Goal: Transaction & Acquisition: Purchase product/service

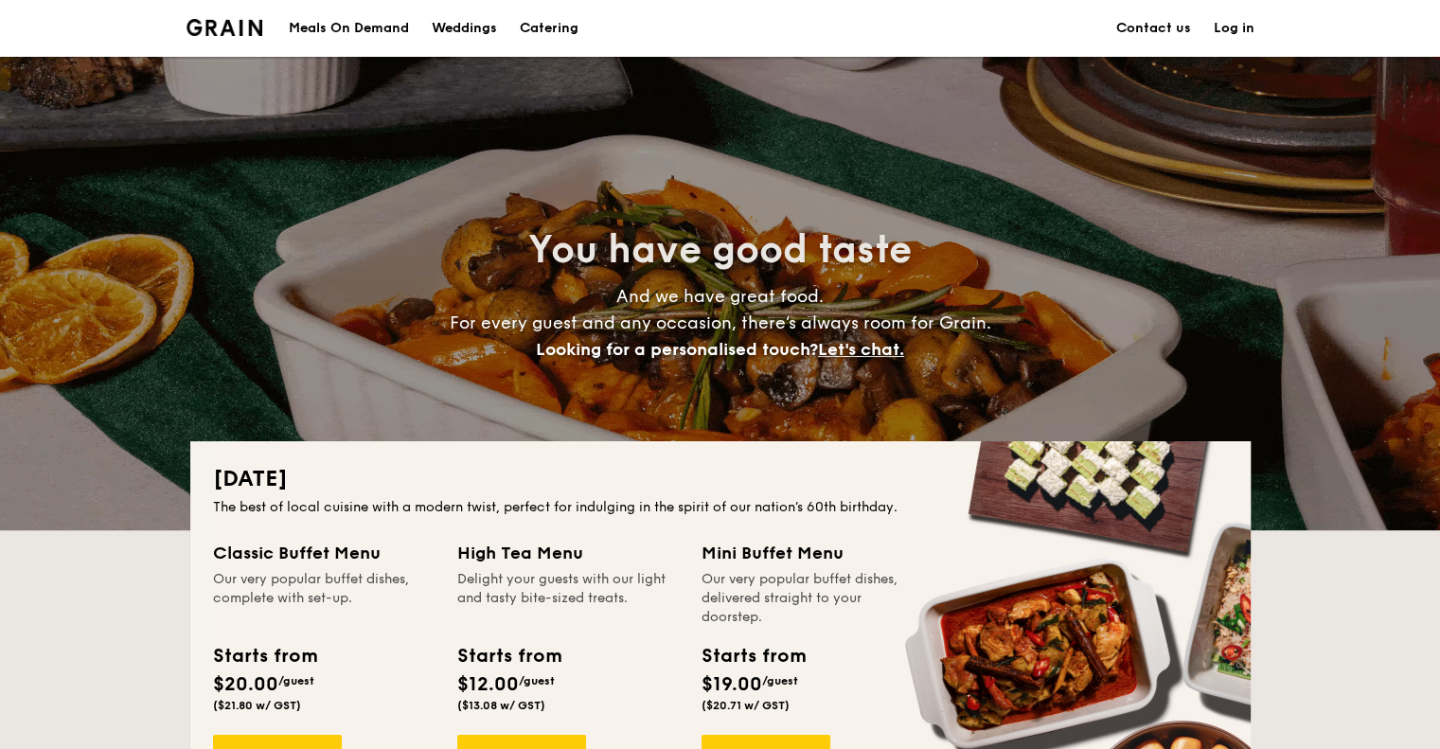
click at [1223, 34] on link "Log in" at bounding box center [1233, 28] width 41 height 57
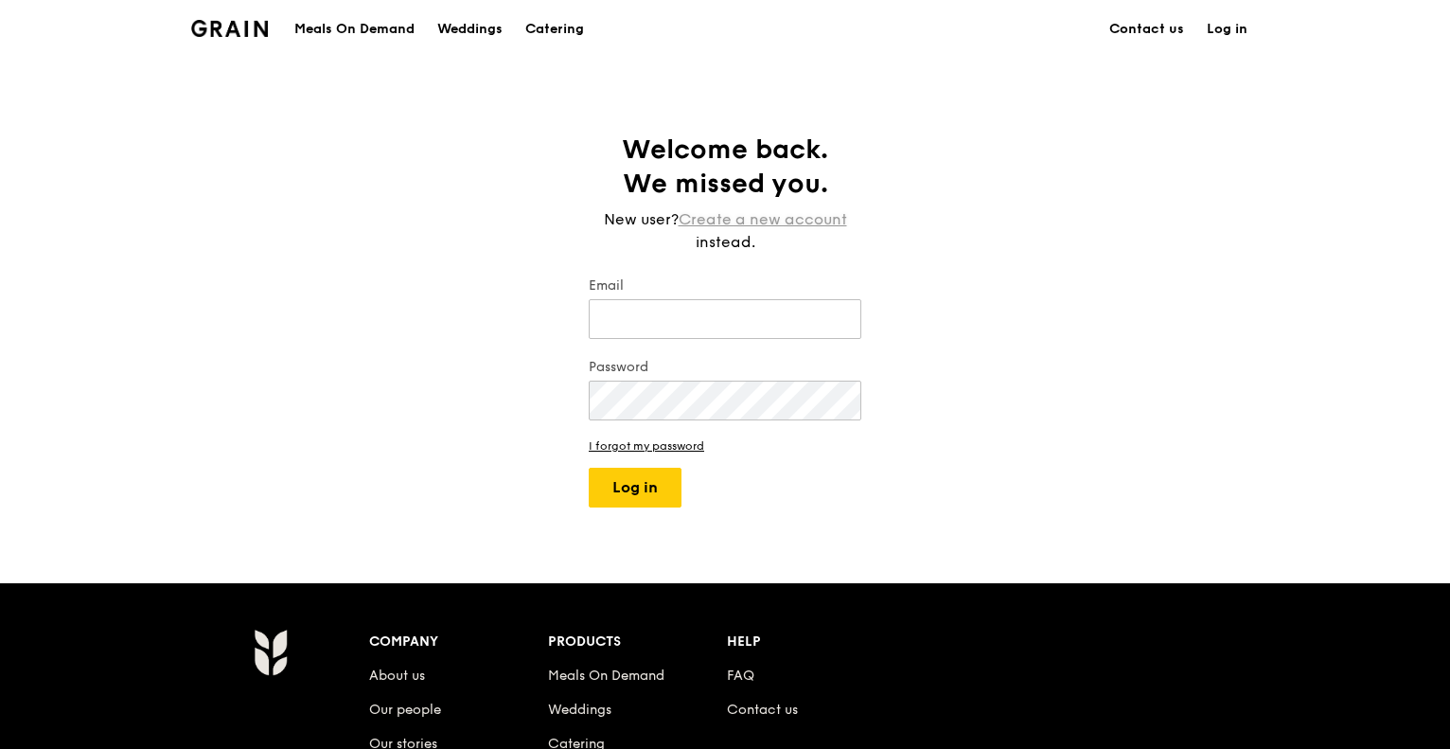
click at [731, 222] on link "Create a new account" at bounding box center [763, 219] width 168 height 23
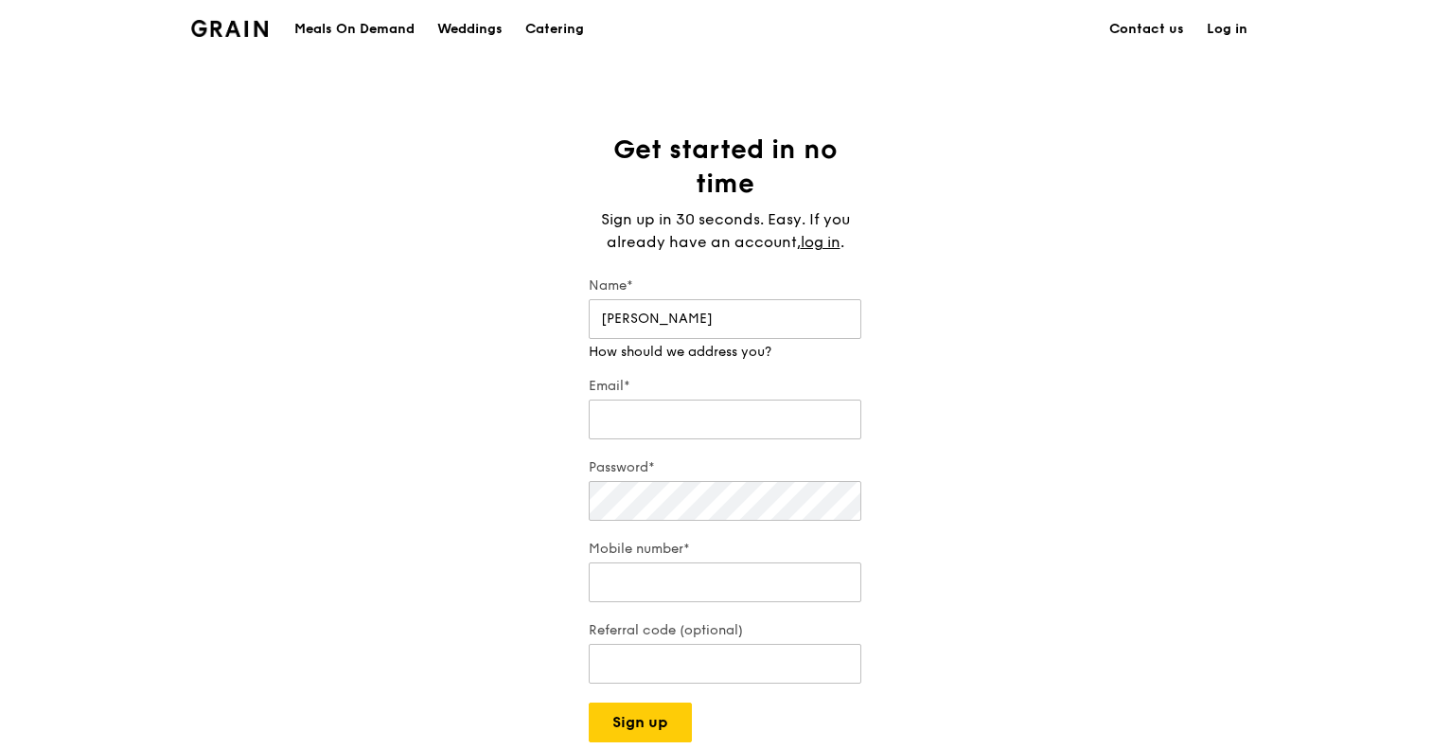
type input "[PERSON_NAME]"
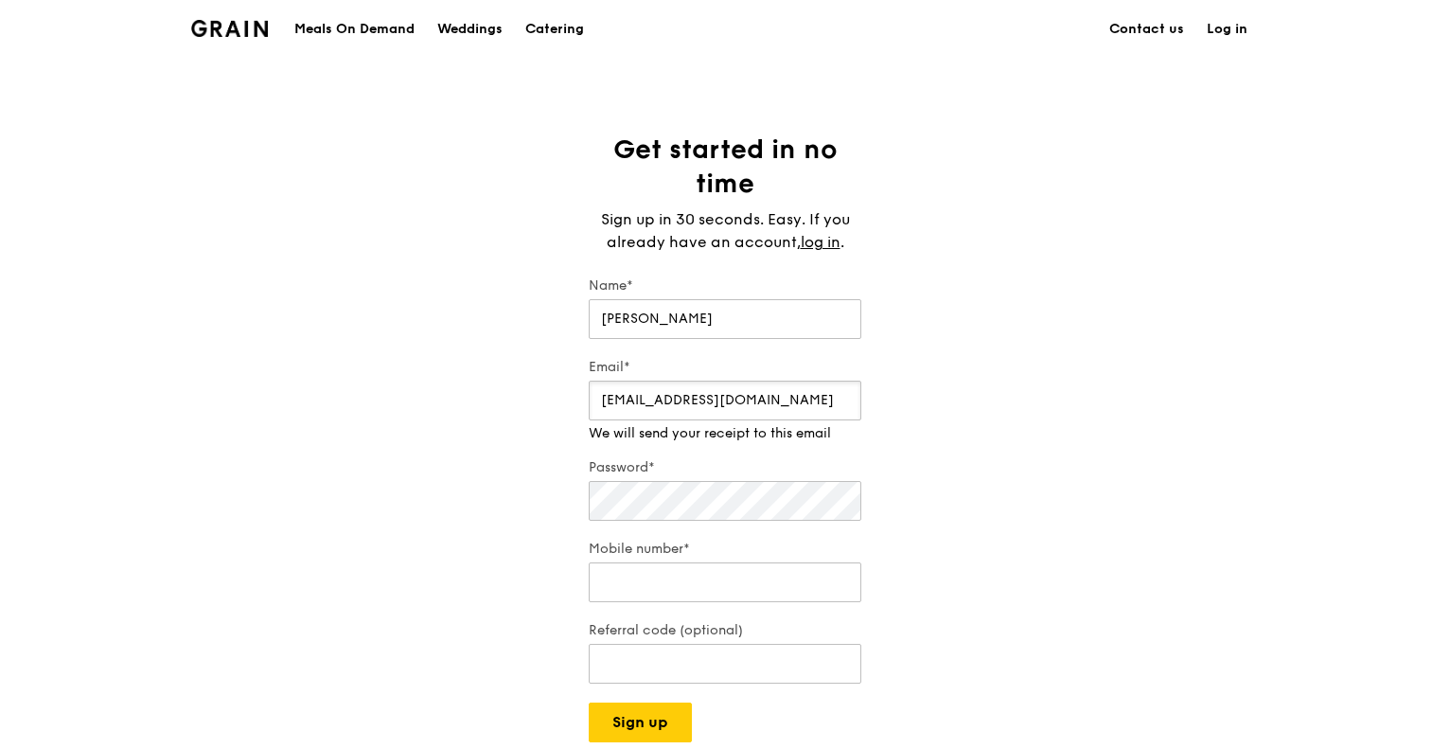
type input "[EMAIL_ADDRESS][DOMAIN_NAME]"
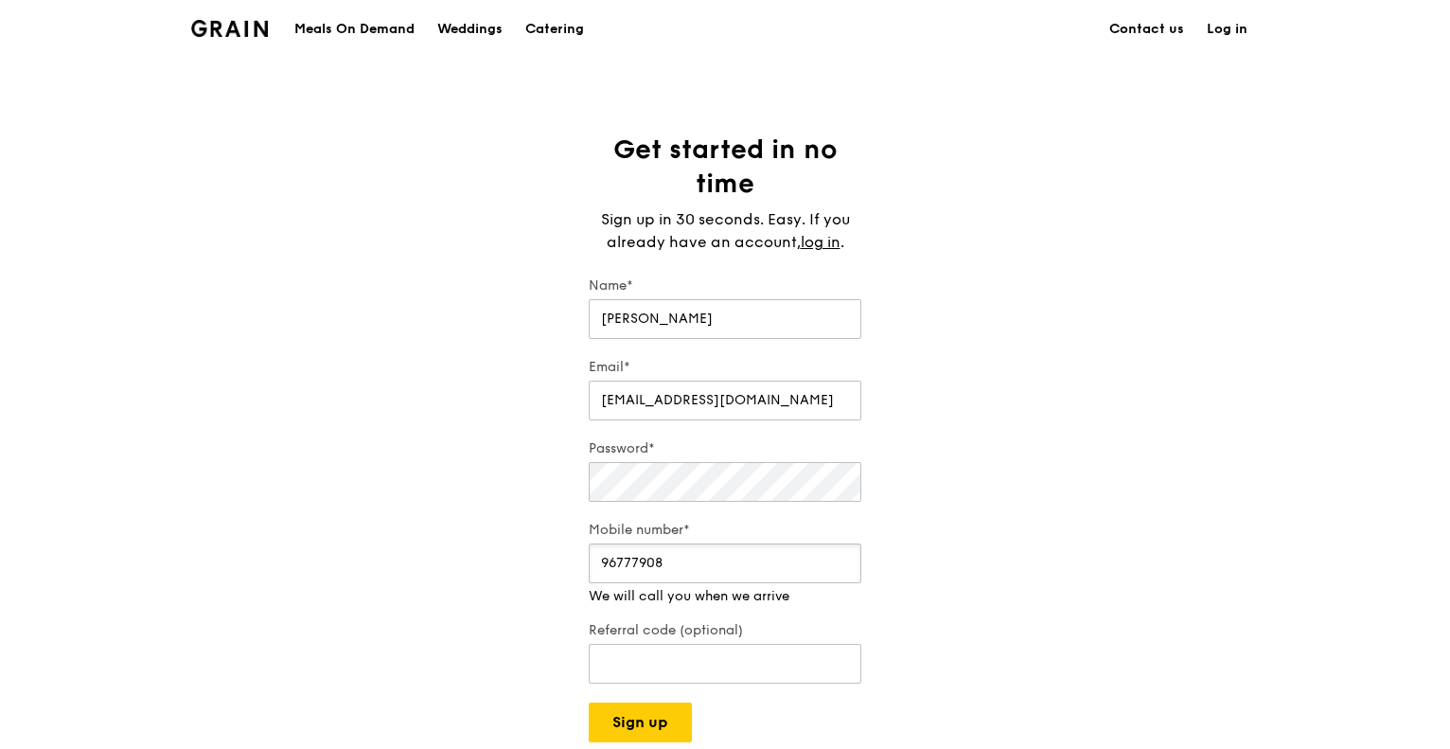
type input "96777908"
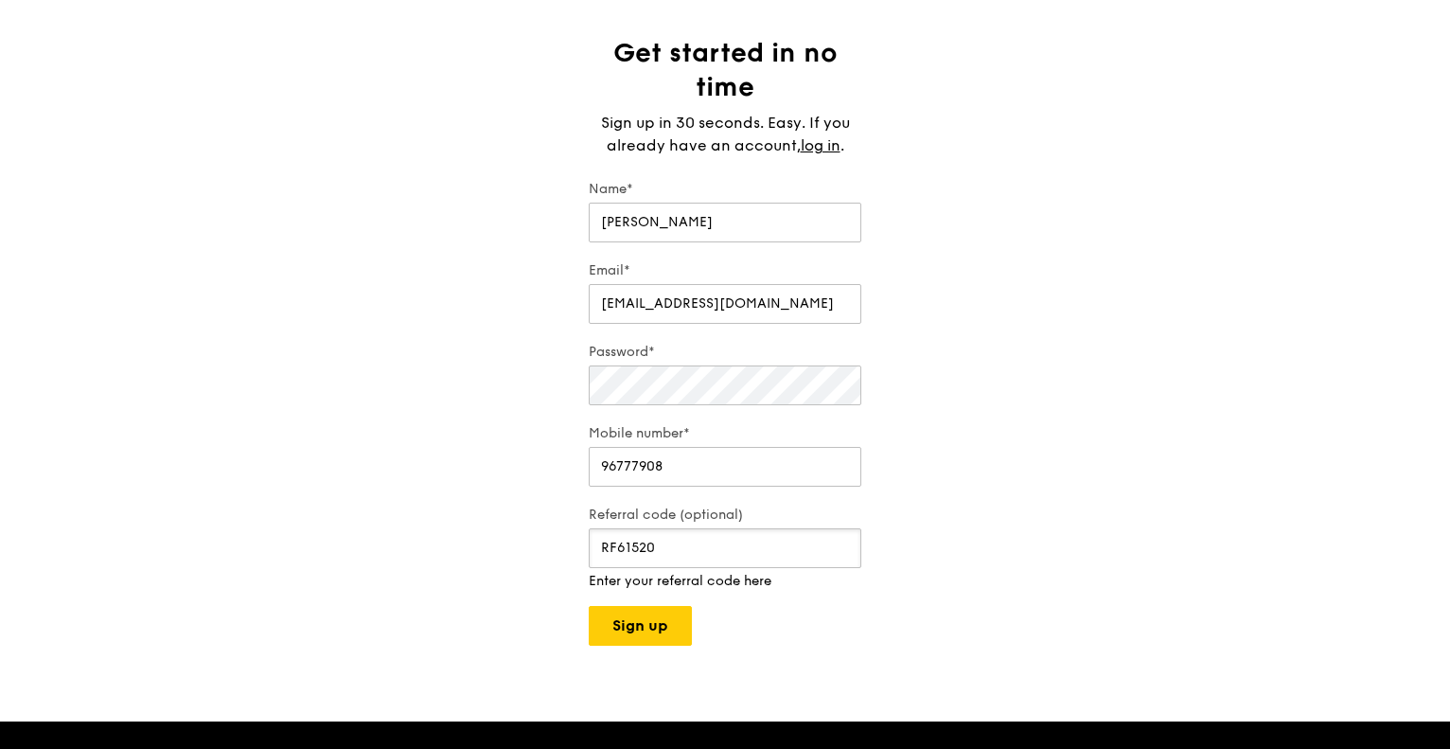
scroll to position [97, 0]
type input "RF61520"
click at [639, 612] on button "Sign up" at bounding box center [640, 625] width 103 height 40
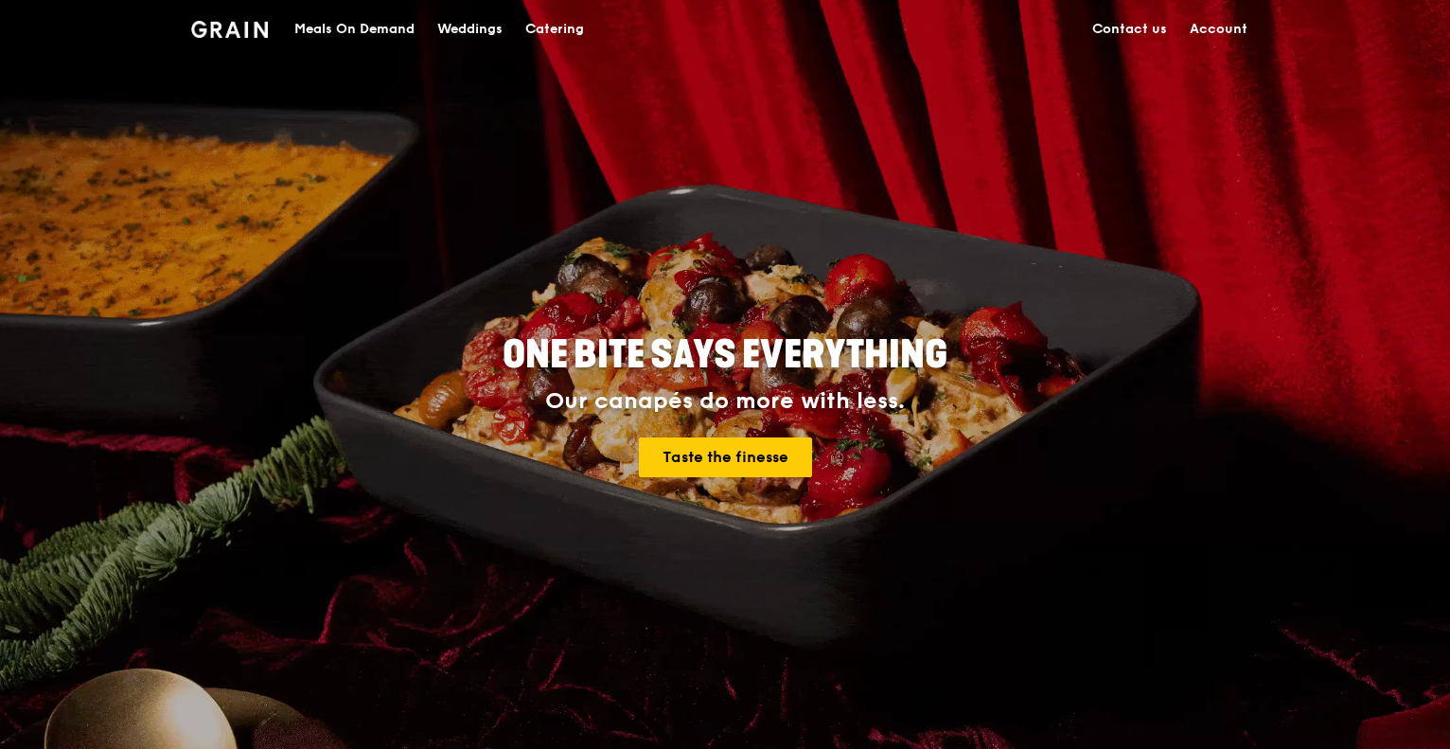
click at [1263, 75] on div "ONE BITE SAYS EVERYTHING Our canapés do more with less. Taste the finesse" at bounding box center [725, 407] width 1090 height 700
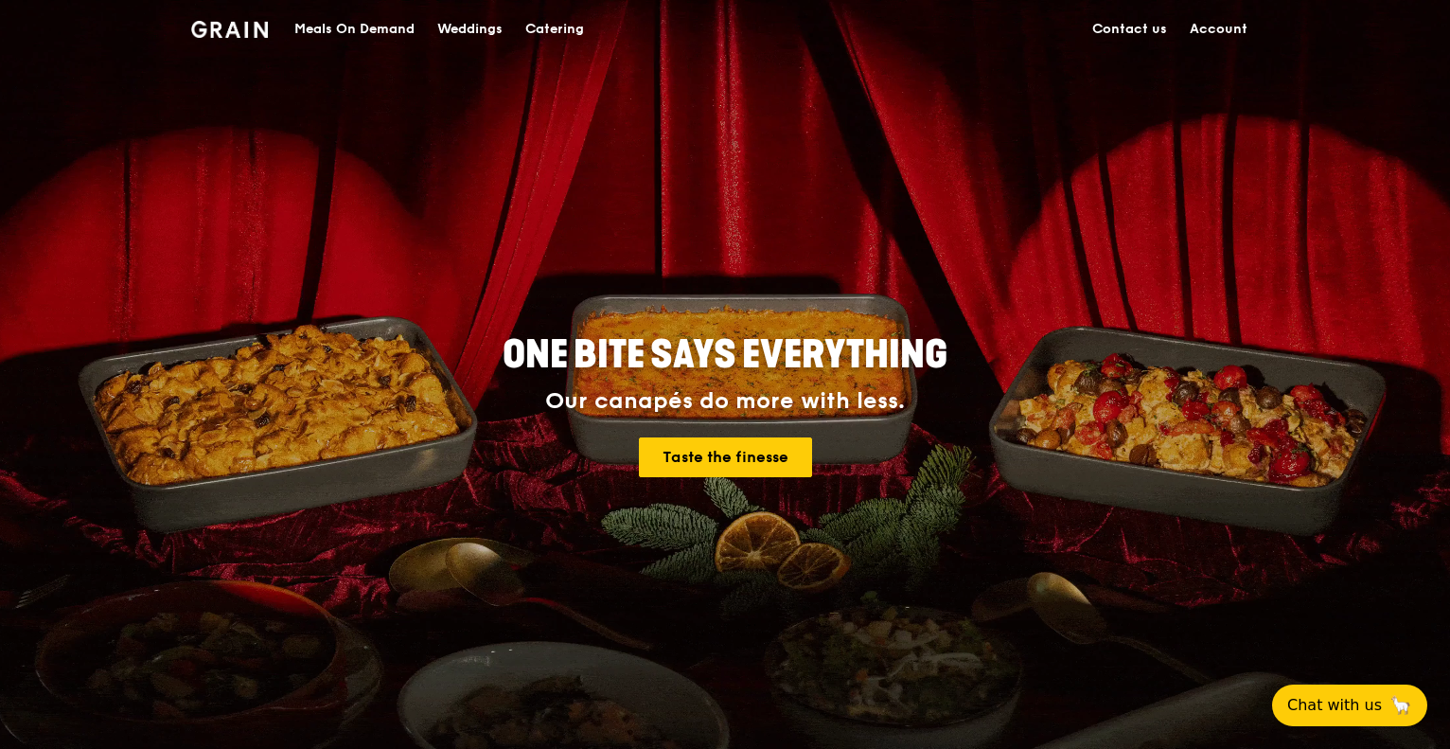
click at [1205, 24] on link "Account" at bounding box center [1218, 29] width 80 height 57
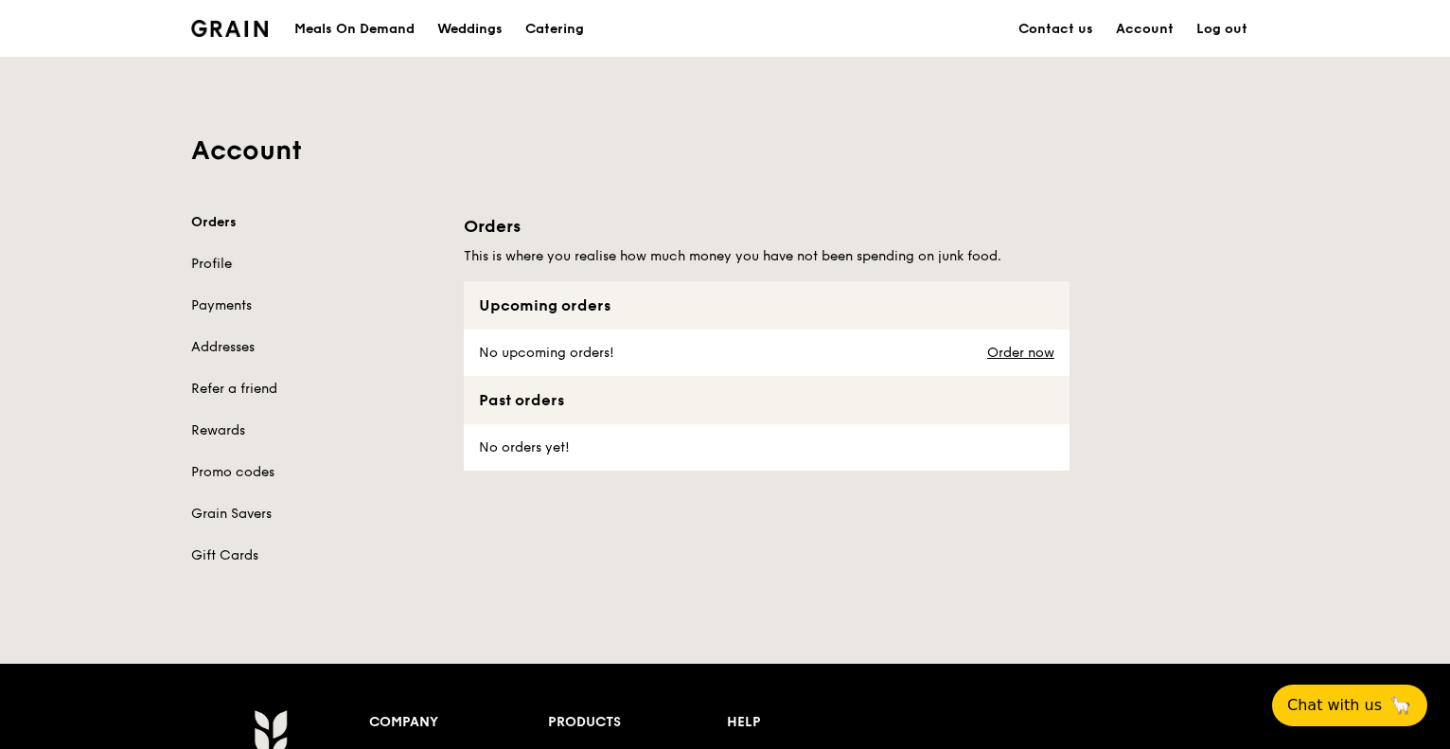
click at [215, 268] on link "Profile" at bounding box center [316, 264] width 250 height 19
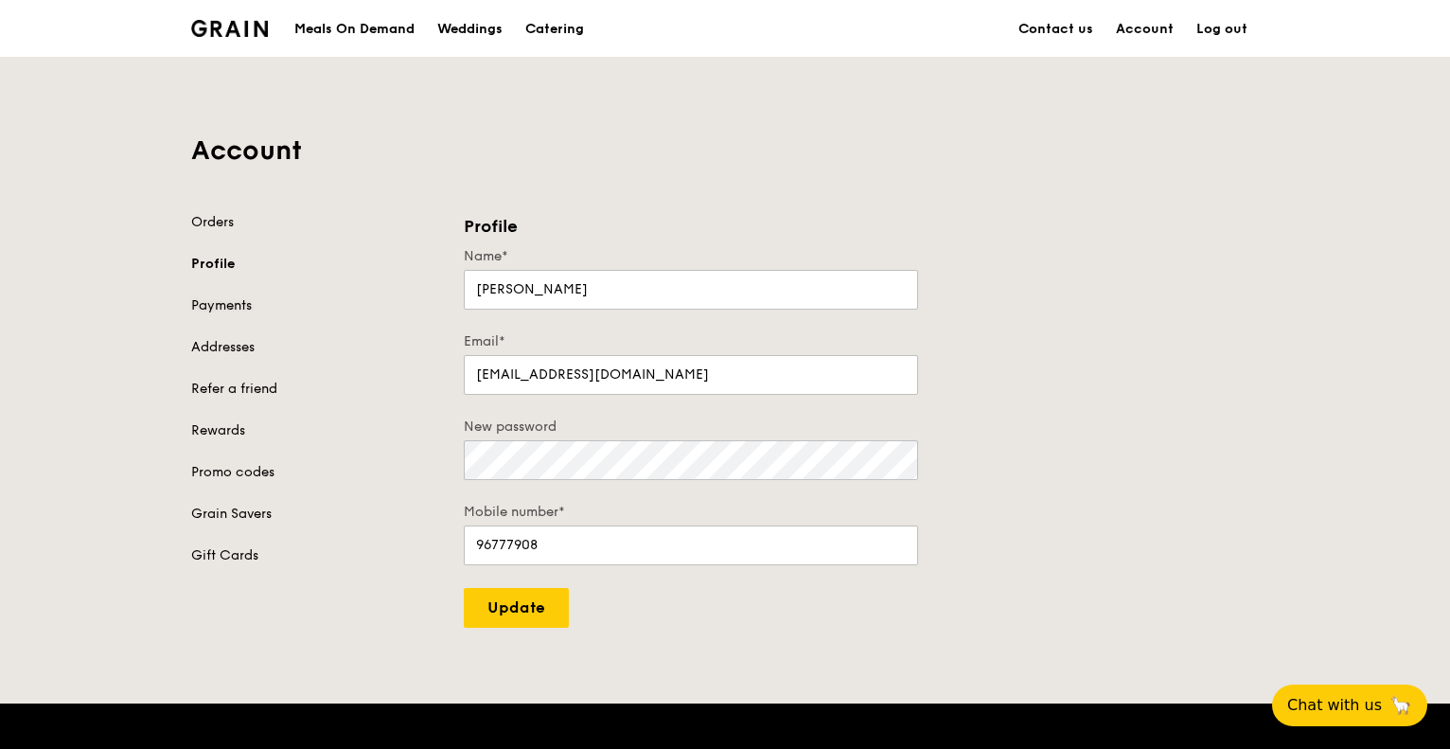
click at [213, 296] on link "Payments" at bounding box center [316, 305] width 250 height 19
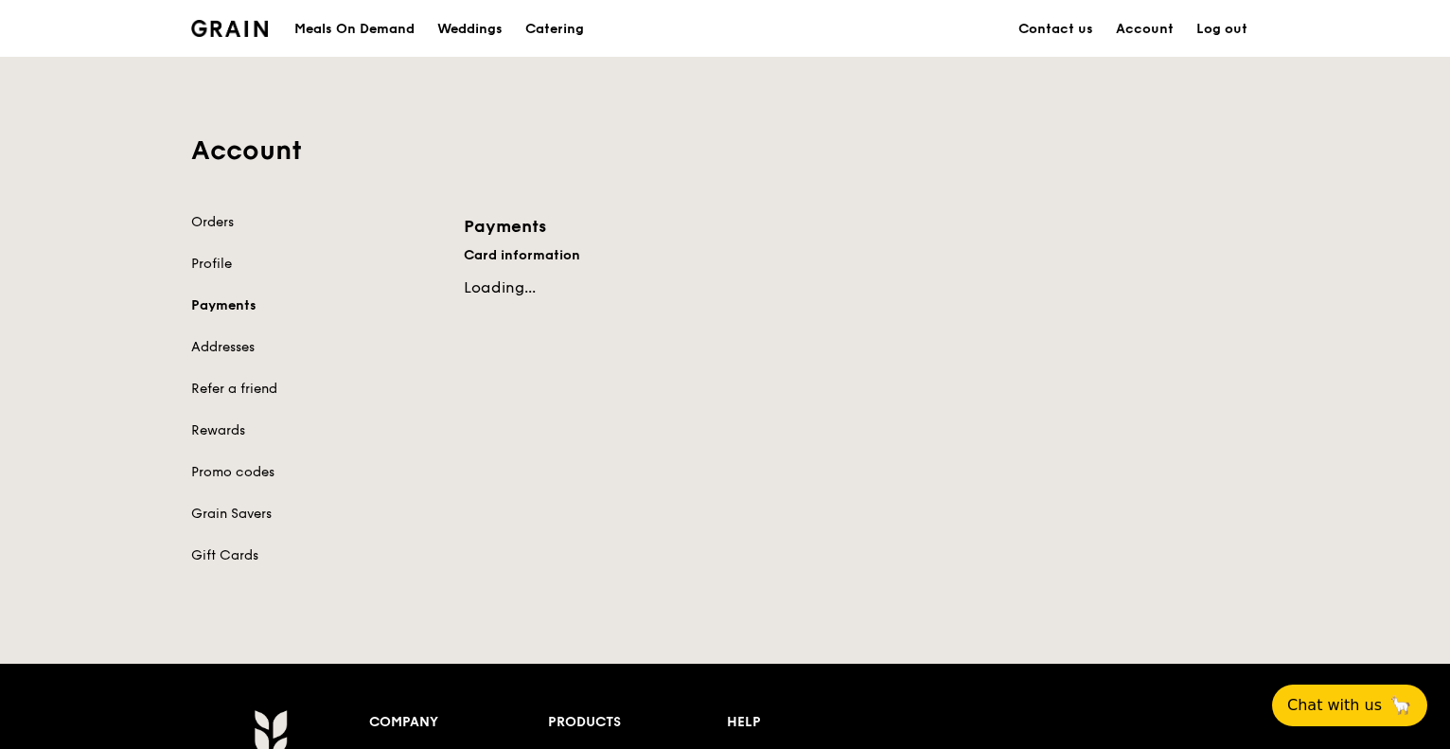
click at [253, 332] on div "Orders Profile Payments Addresses Refer a friend Rewards Promo codes Grain Save…" at bounding box center [316, 389] width 250 height 352
click at [235, 339] on link "Addresses" at bounding box center [316, 347] width 250 height 19
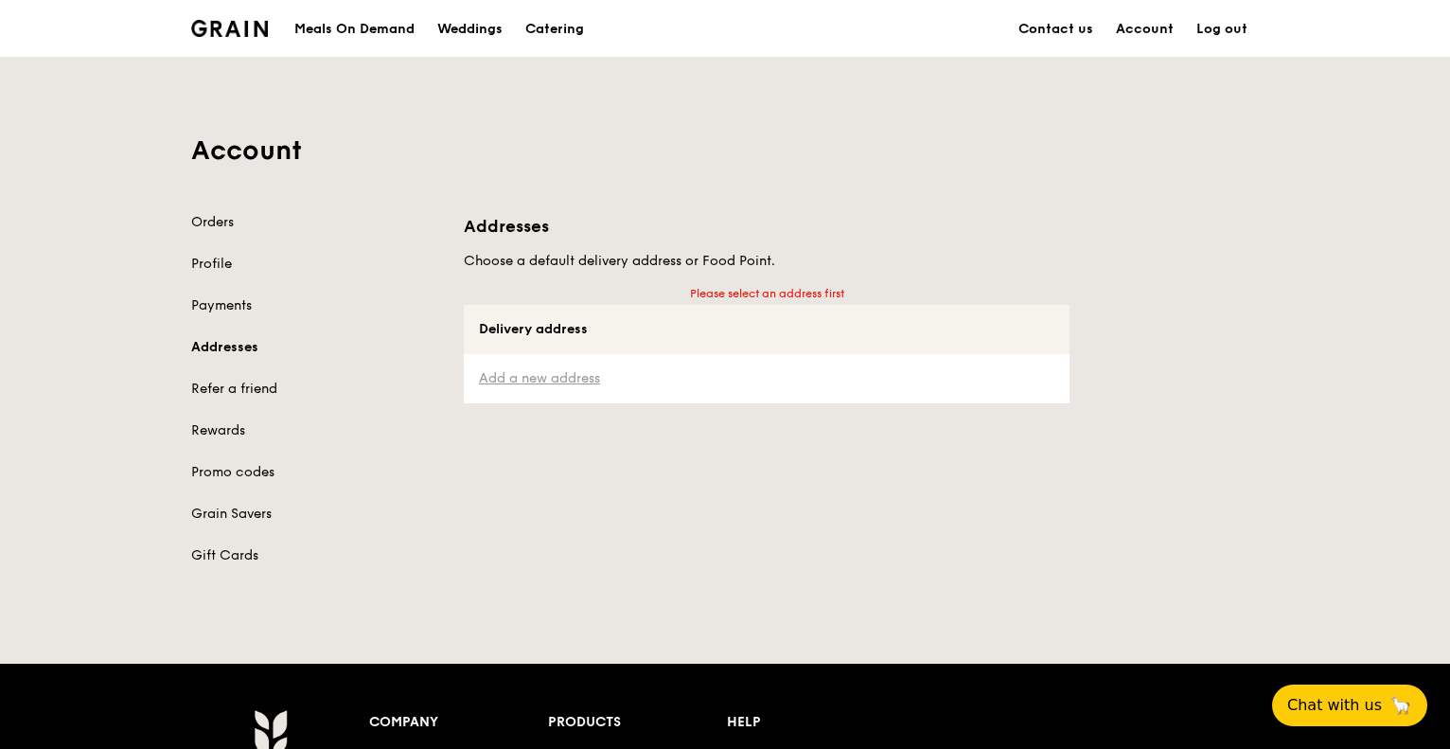
click at [528, 369] on link "Add a new address" at bounding box center [766, 378] width 575 height 19
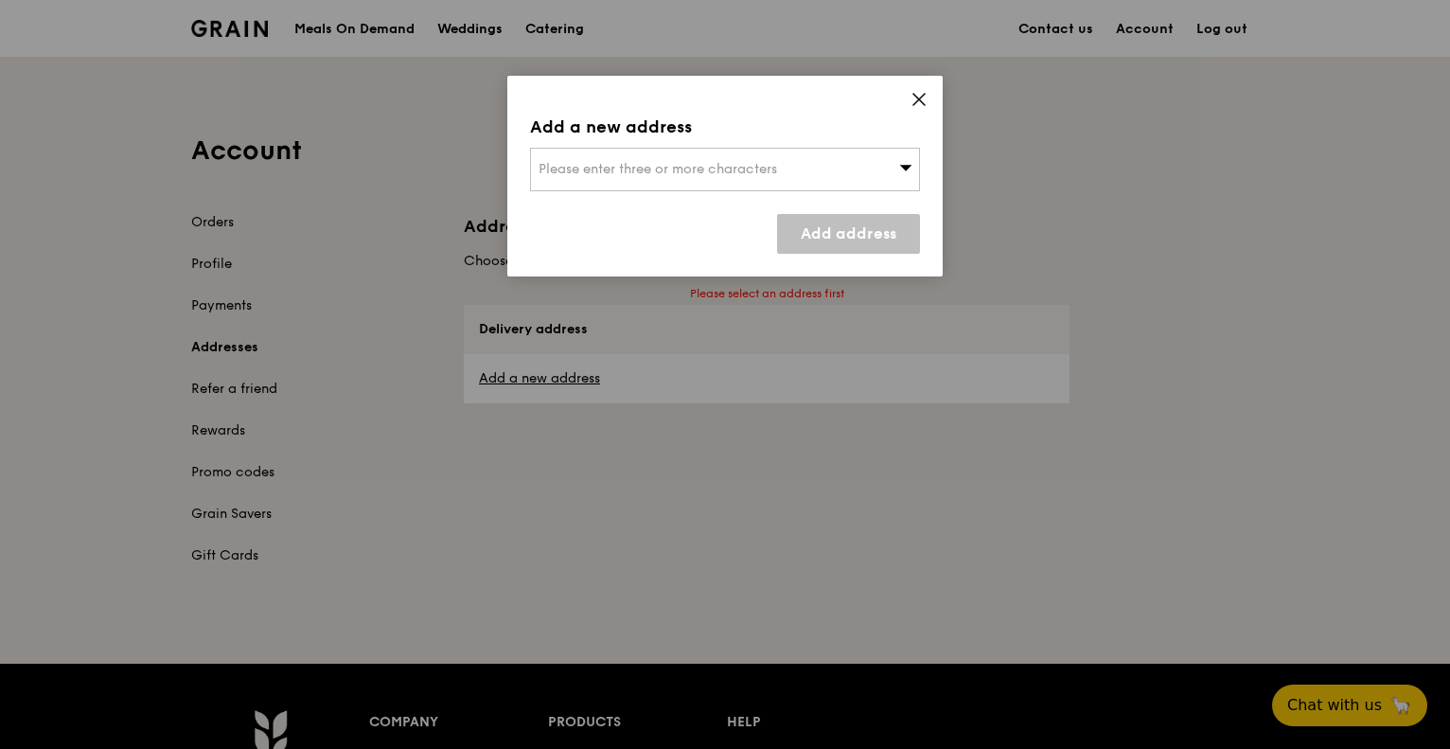
click at [674, 177] on div "Please enter three or more characters" at bounding box center [725, 170] width 390 height 44
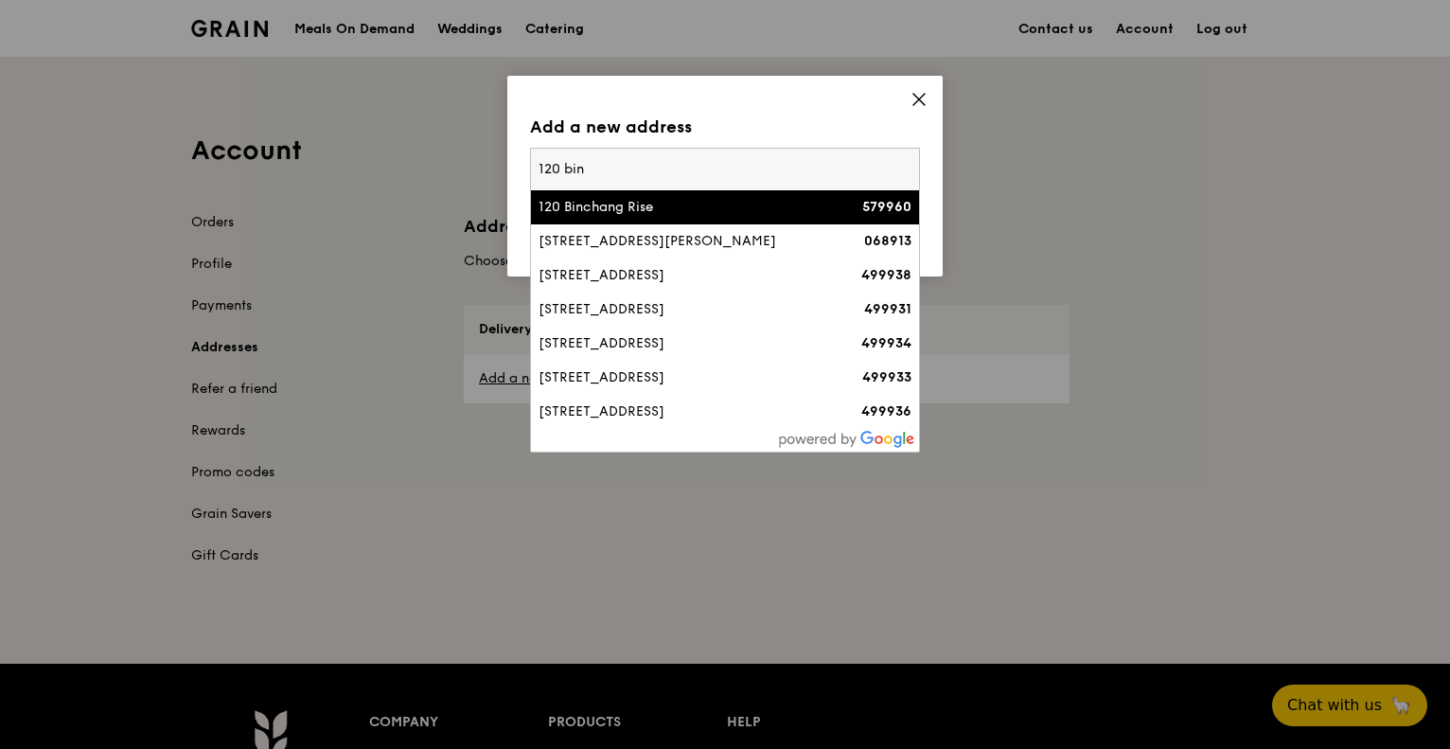
type input "120 bin"
click at [636, 203] on div "120 Binchang Rise" at bounding box center [679, 207] width 280 height 19
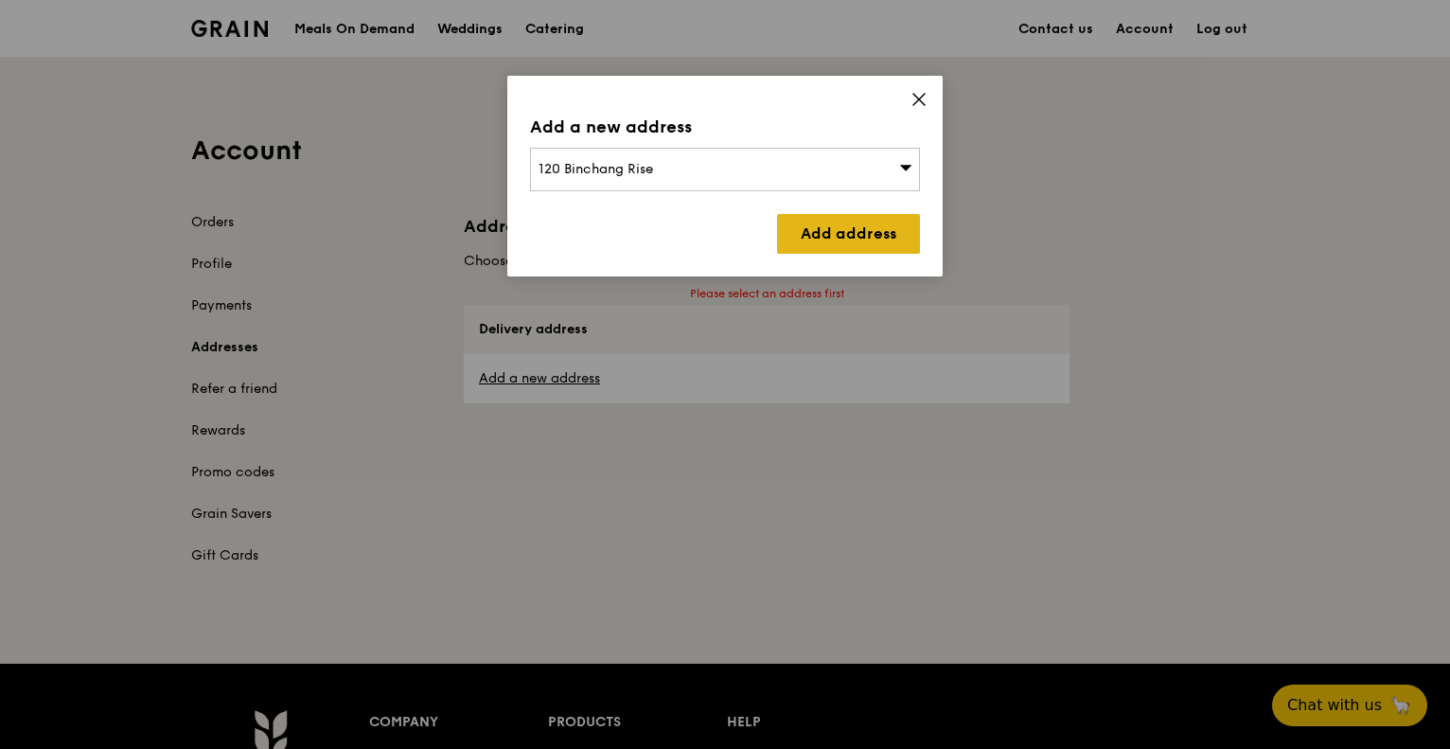
click at [822, 238] on link "Add address" at bounding box center [848, 234] width 143 height 40
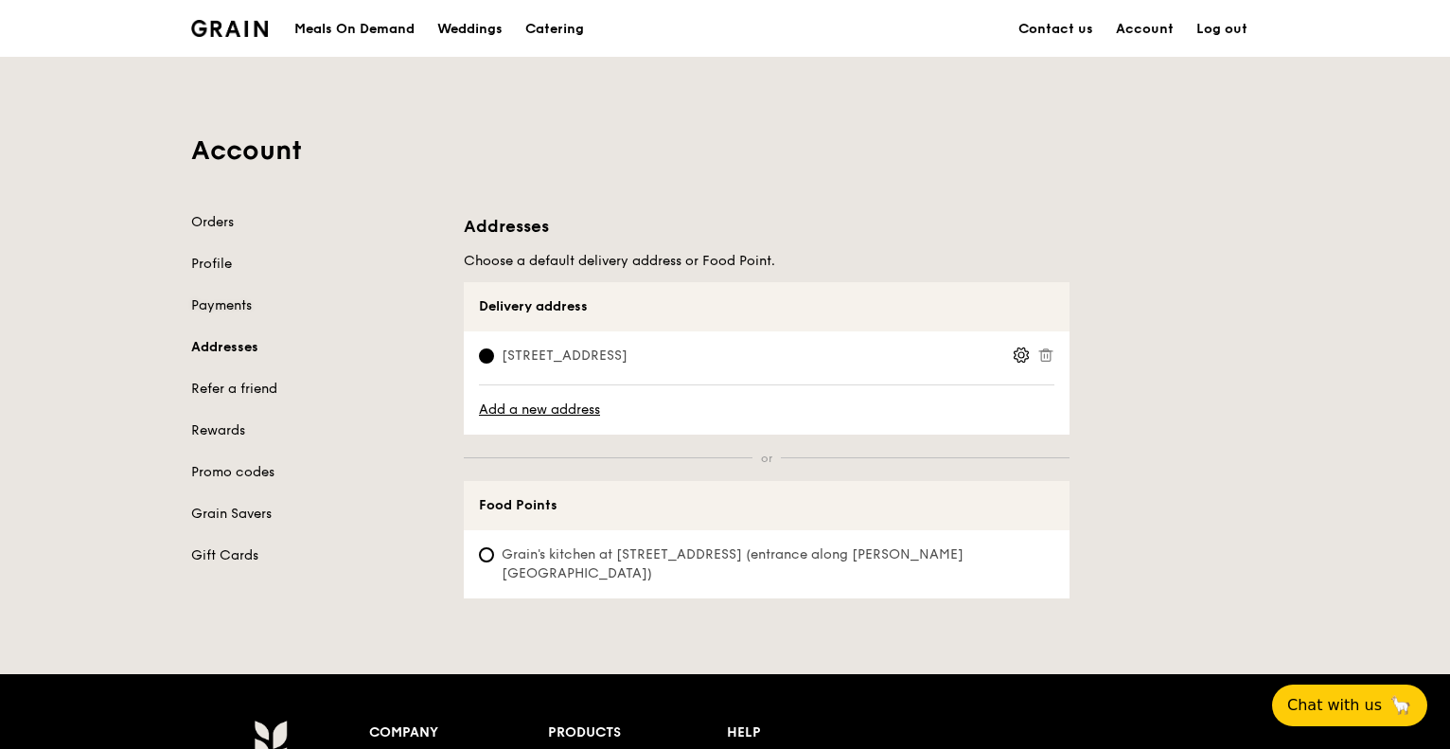
click at [214, 298] on link "Payments" at bounding box center [316, 305] width 250 height 19
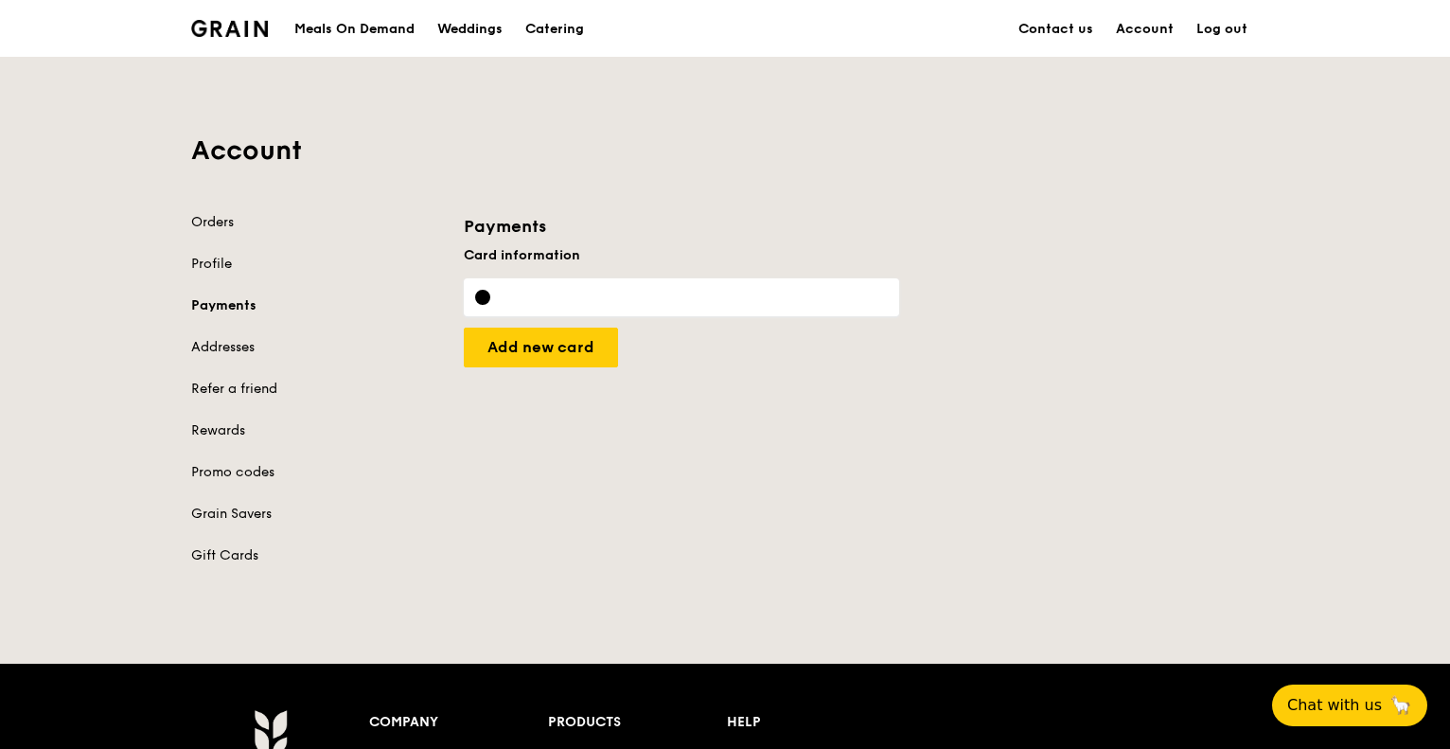
click at [633, 433] on div "Orders Profile Payments Addresses Refer a friend Rewards Promo codes Grain Save…" at bounding box center [725, 400] width 1090 height 375
click at [227, 388] on link "Refer a friend" at bounding box center [316, 389] width 250 height 19
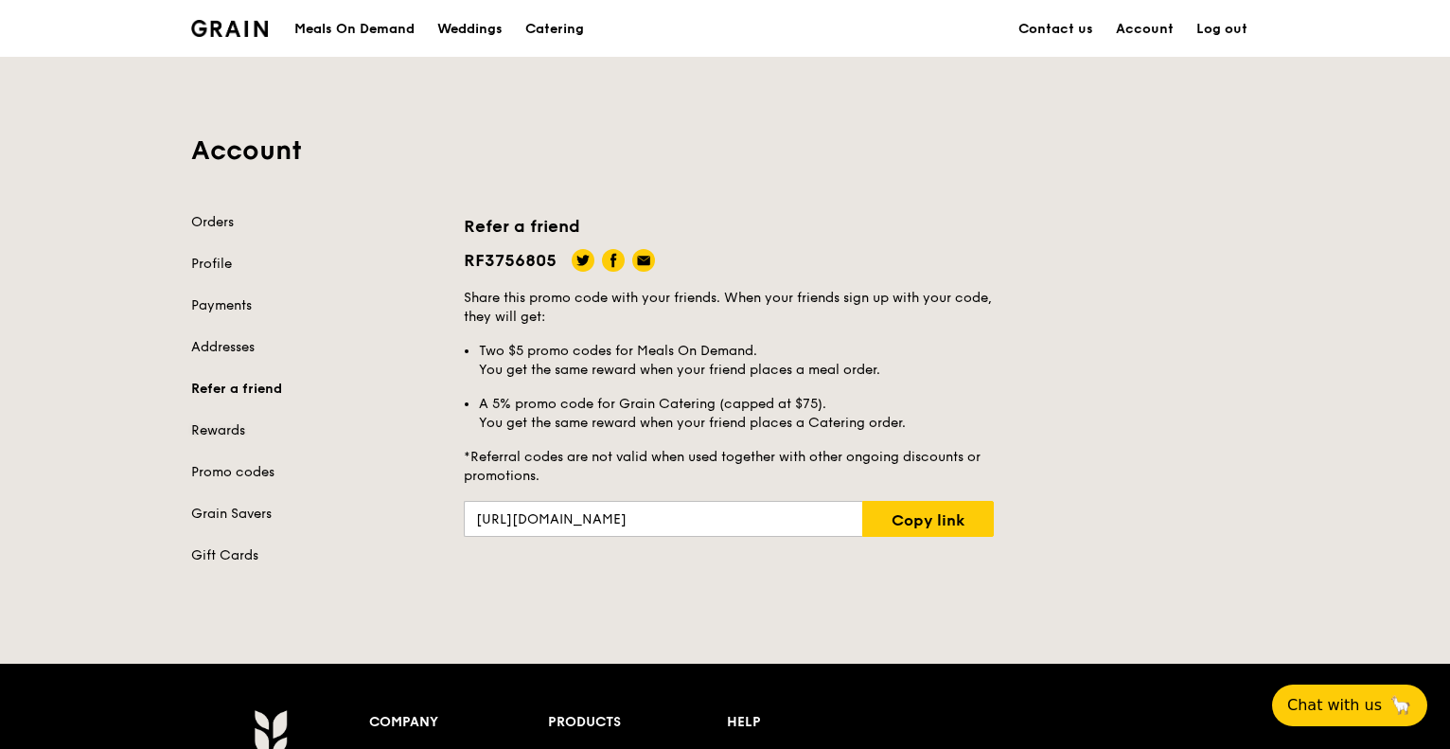
click at [203, 431] on link "Rewards" at bounding box center [316, 430] width 250 height 19
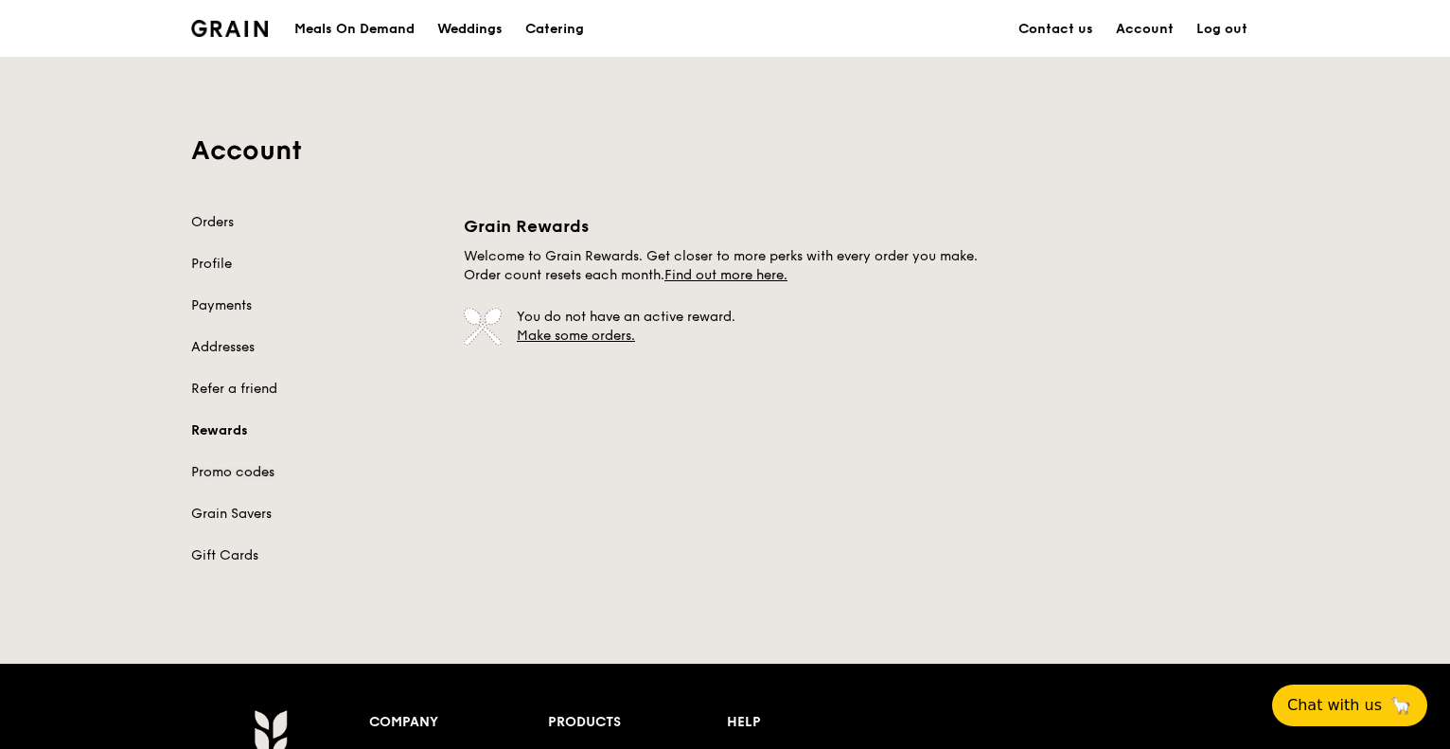
click at [254, 466] on link "Promo codes" at bounding box center [316, 472] width 250 height 19
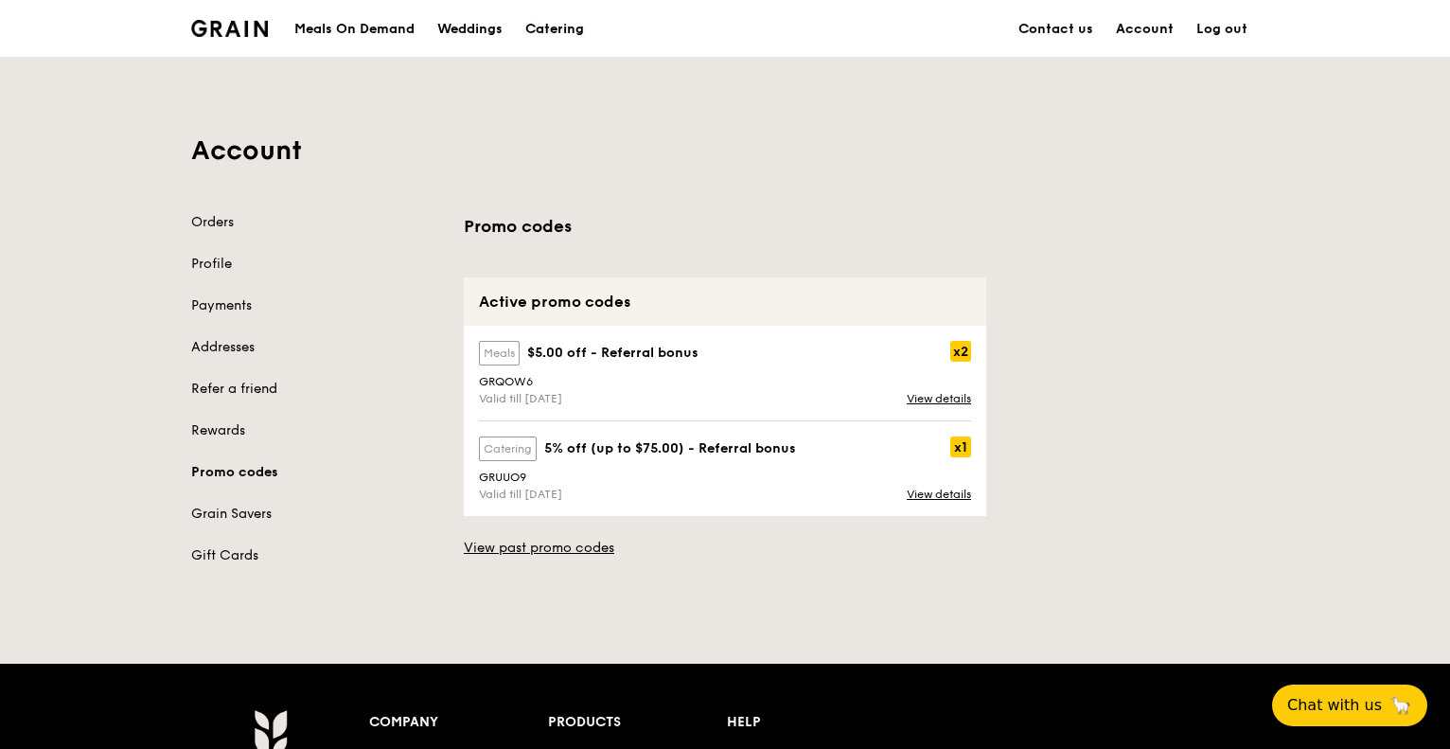
click at [592, 22] on link "Catering" at bounding box center [554, 29] width 81 height 57
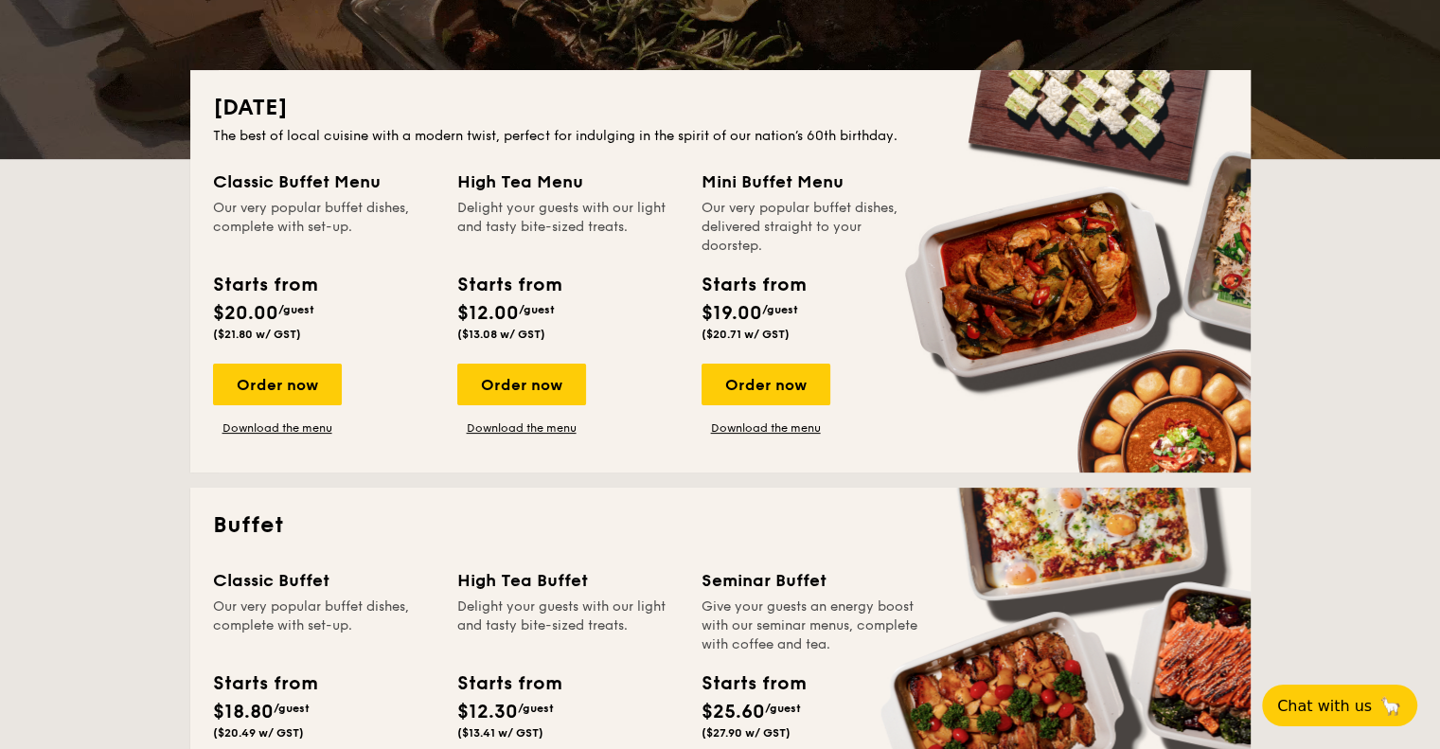
scroll to position [350, 0]
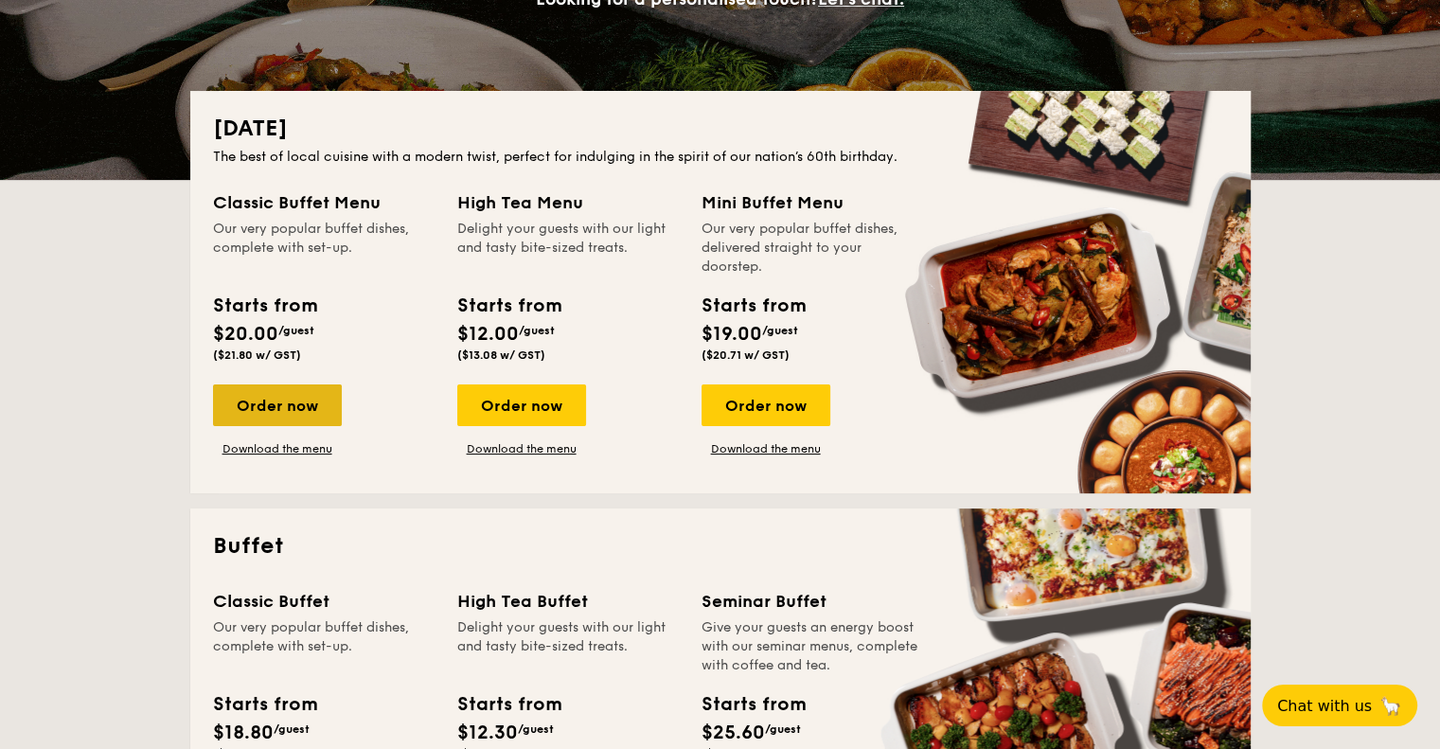
click at [276, 394] on div "Order now" at bounding box center [277, 405] width 129 height 42
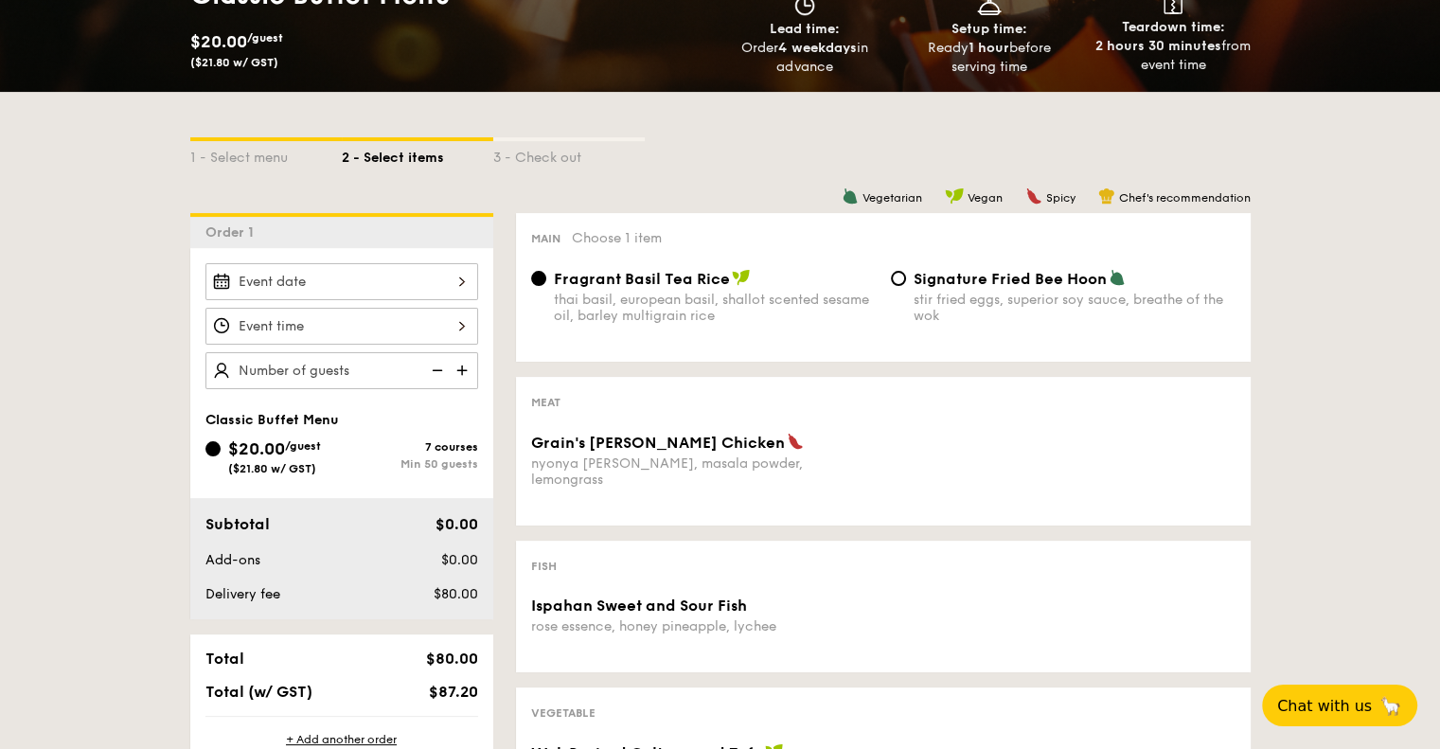
scroll to position [322, 0]
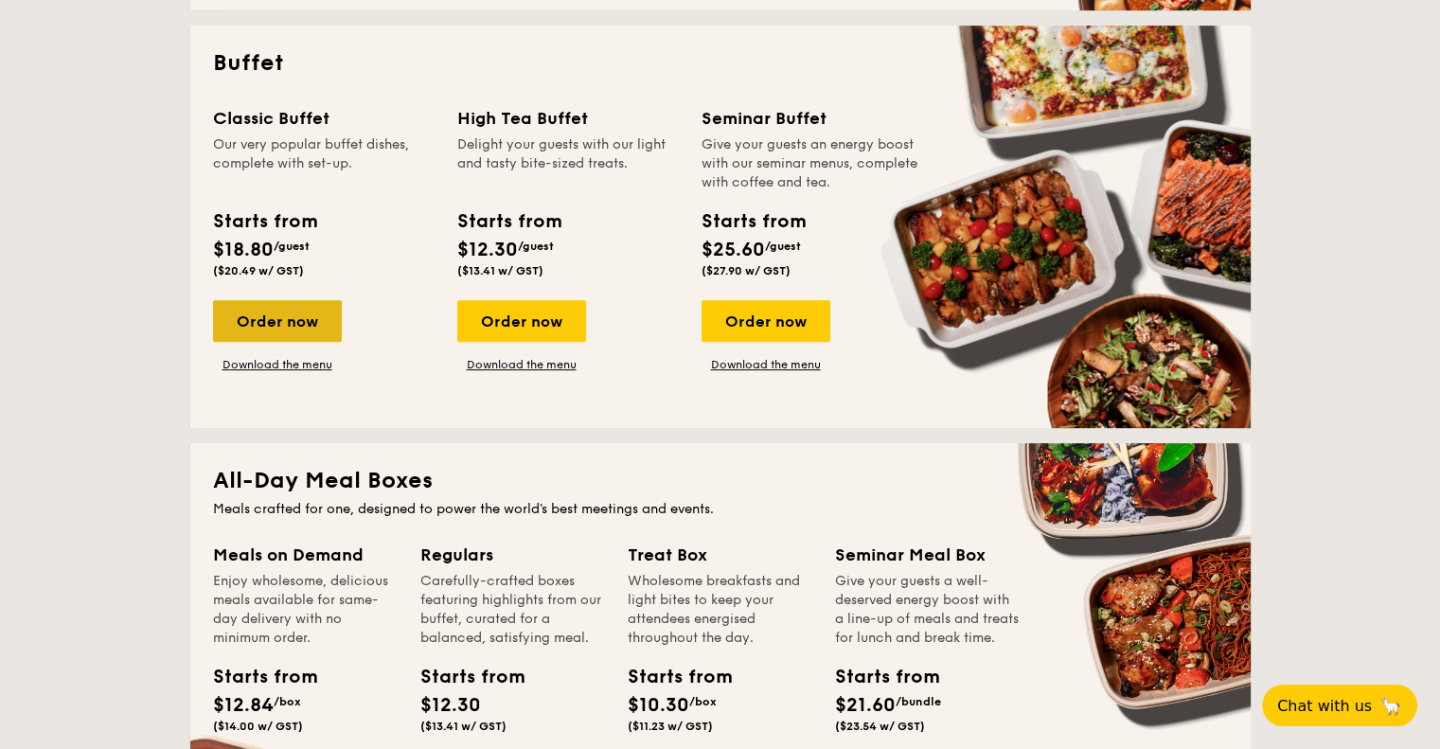
scroll to position [775, 0]
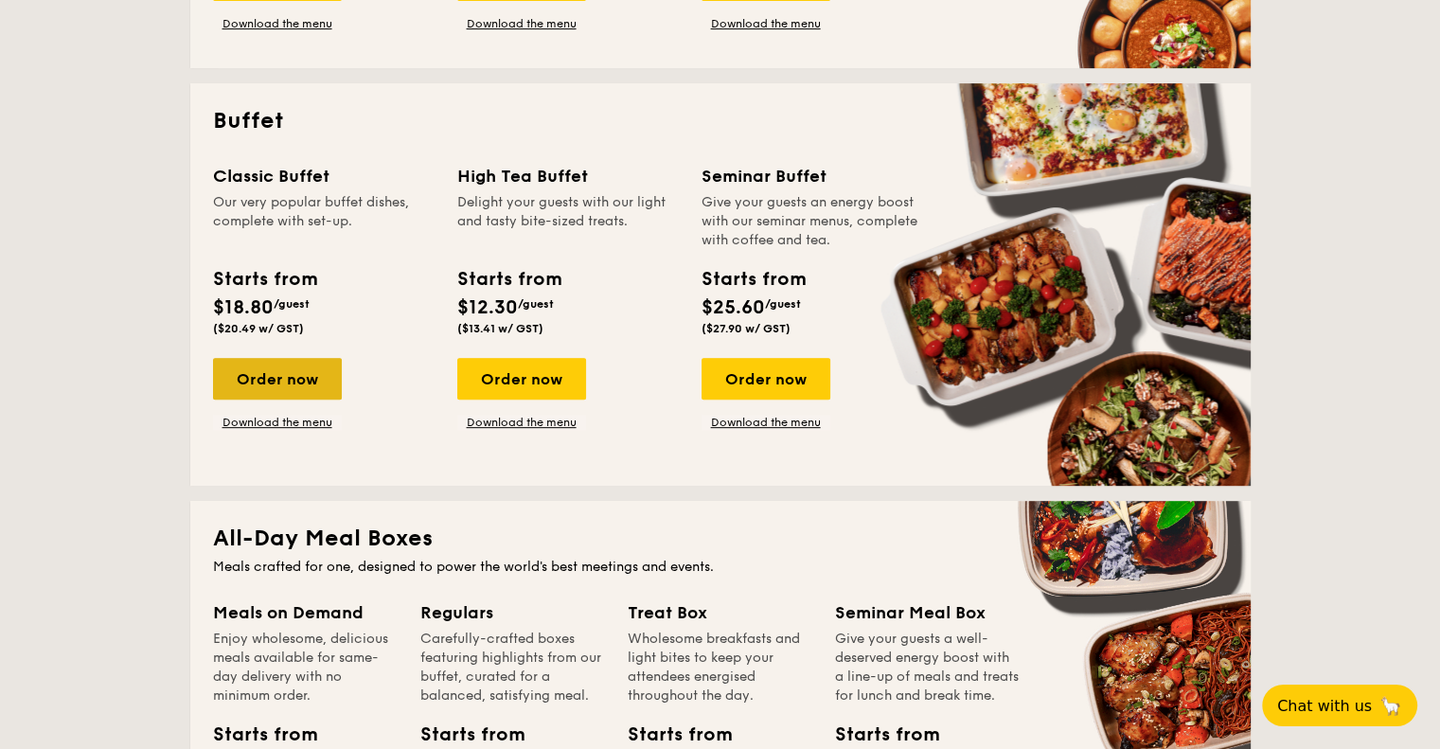
click at [299, 381] on div "Order now" at bounding box center [277, 379] width 129 height 42
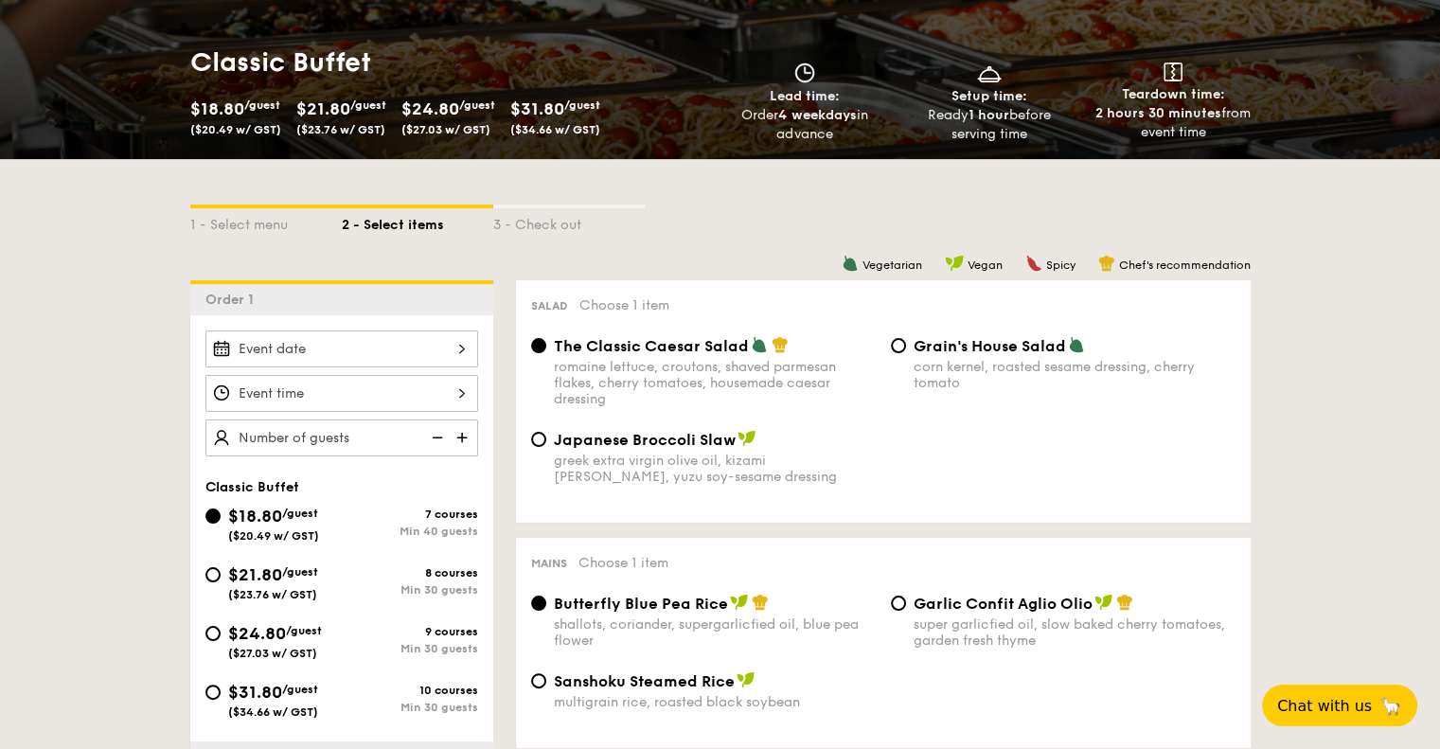
scroll to position [288, 0]
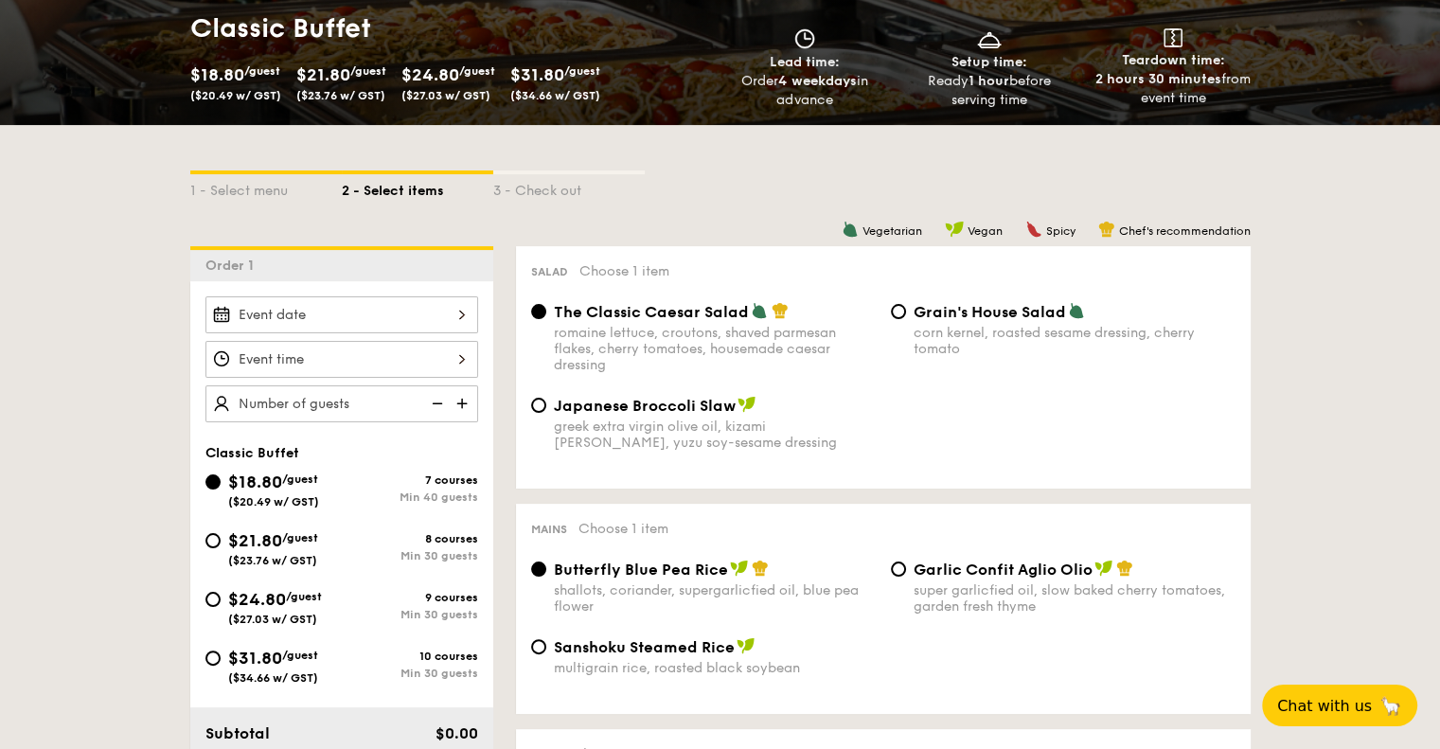
click at [382, 317] on div at bounding box center [341, 314] width 273 height 37
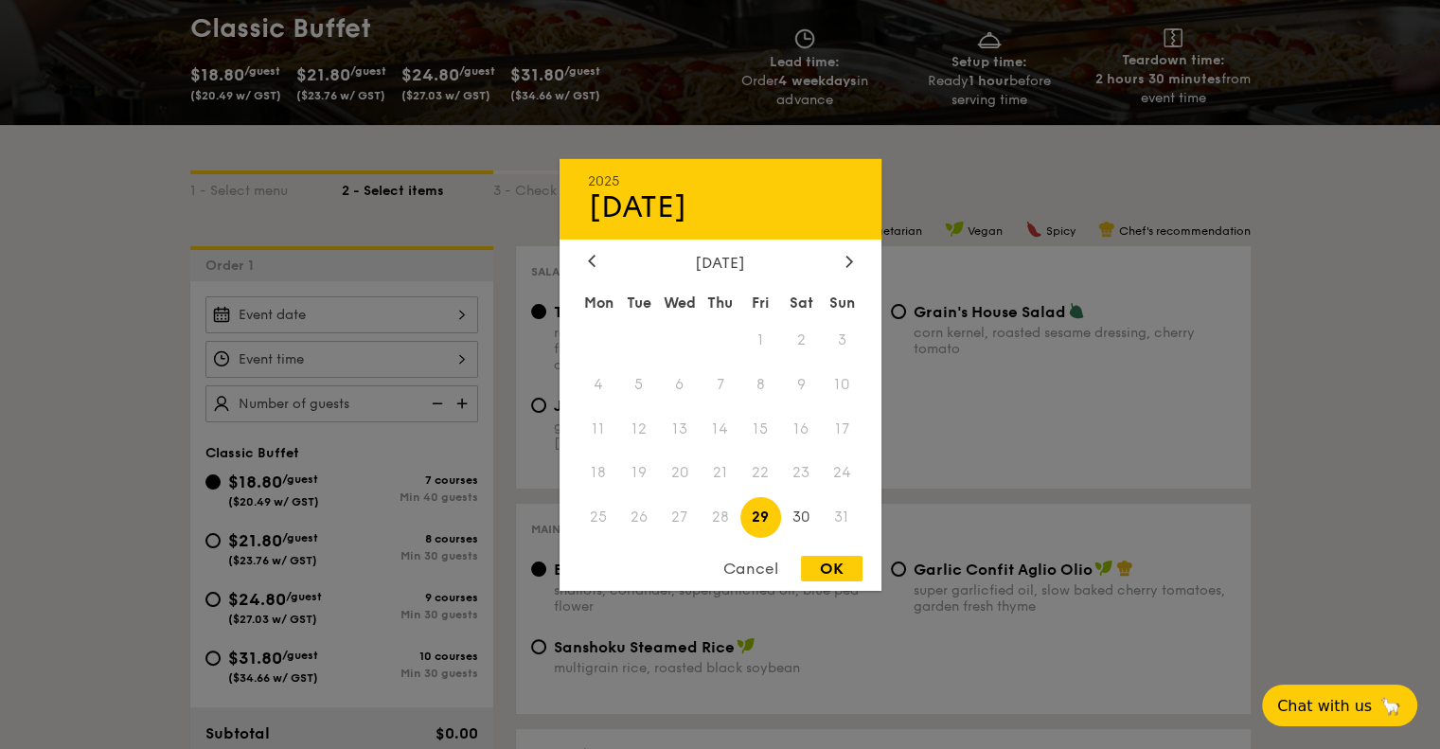
click at [838, 521] on span "31" at bounding box center [842, 517] width 41 height 41
click at [847, 273] on div "August 2025 Mon Tue Wed Thu Fri Sat Sun 1 2 3 4 5 6 7 8 9 10 11 12 13 14 15 16 …" at bounding box center [720, 397] width 322 height 288
click at [845, 257] on icon at bounding box center [849, 261] width 8 height 12
click at [596, 264] on div at bounding box center [591, 262] width 17 height 18
click at [841, 509] on span "31" at bounding box center [842, 517] width 41 height 41
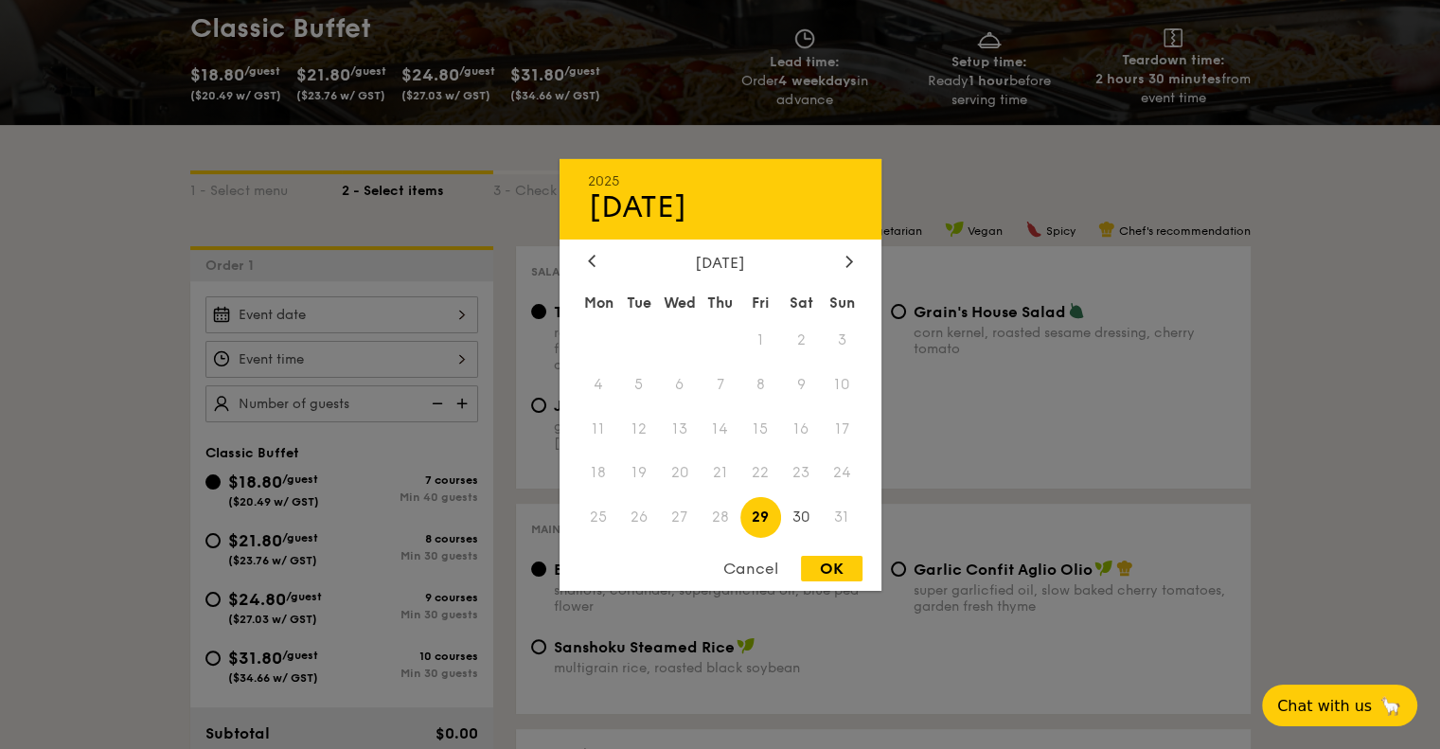
click at [871, 504] on div "Mon Tue Wed Thu Fri Sat Sun 1 2 3 4 5 6 7 8 9 10 11 12 13 14 15 16 17 18 19 20 …" at bounding box center [720, 413] width 322 height 256
click at [848, 261] on icon at bounding box center [848, 261] width 6 height 11
click at [841, 338] on span "7" at bounding box center [842, 339] width 41 height 41
click at [588, 260] on icon at bounding box center [592, 261] width 8 height 12
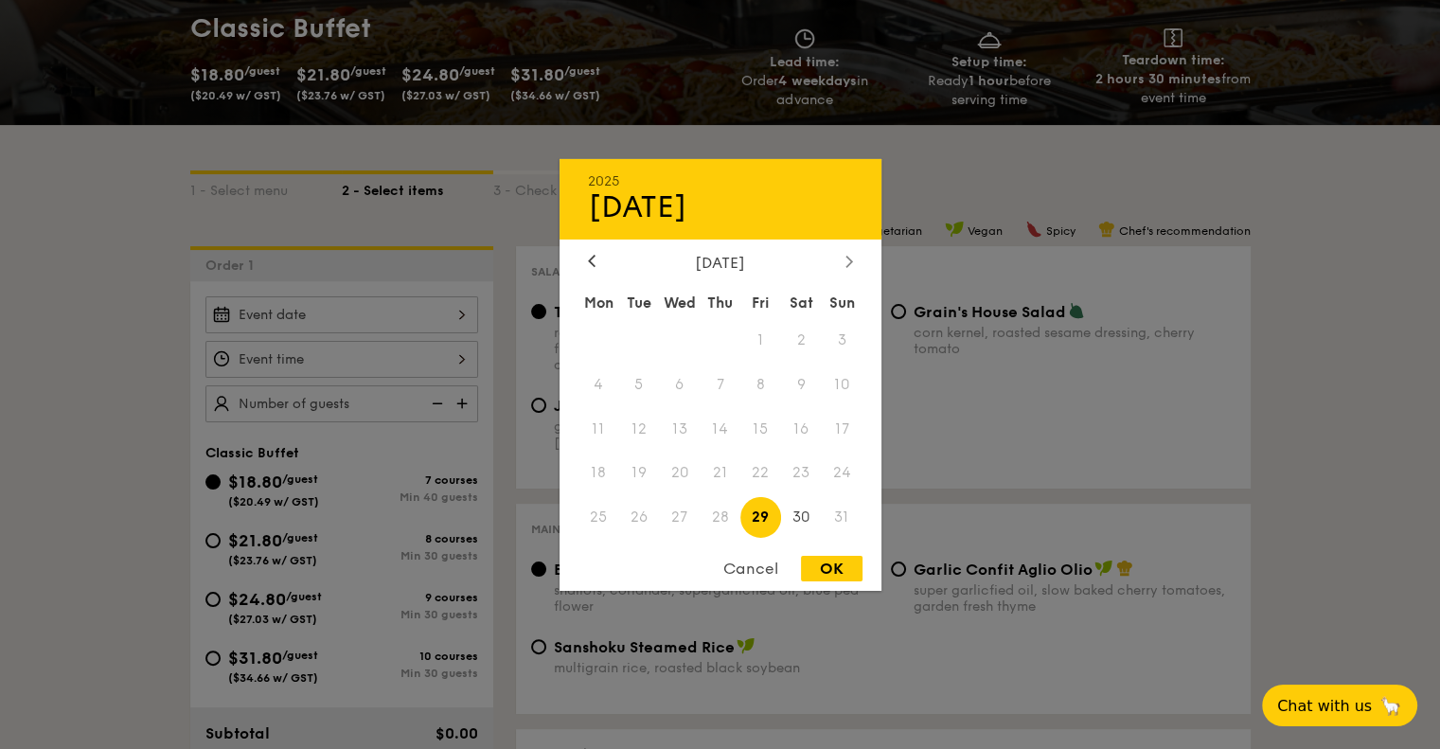
click at [849, 258] on icon at bounding box center [849, 261] width 8 height 12
click at [761, 566] on div "Cancel" at bounding box center [750, 569] width 93 height 26
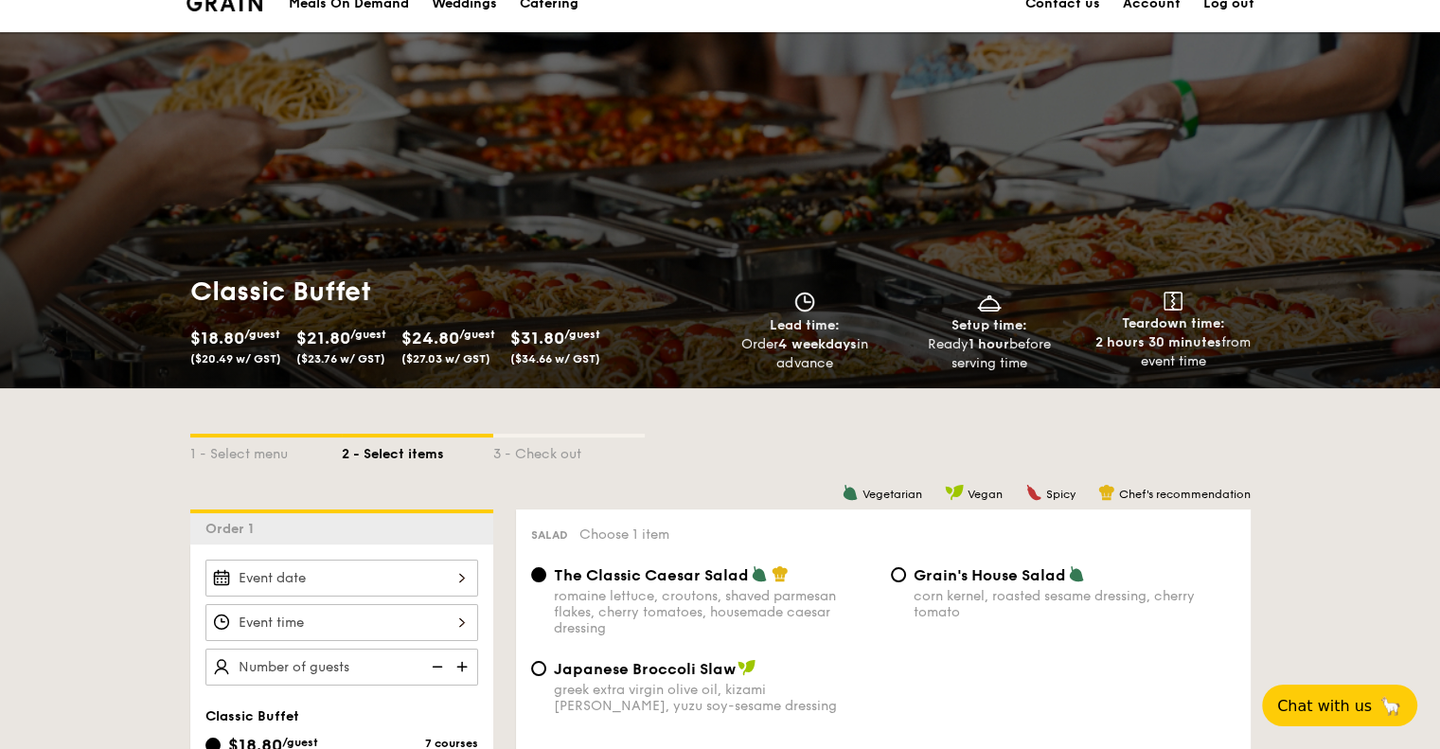
scroll to position [0, 0]
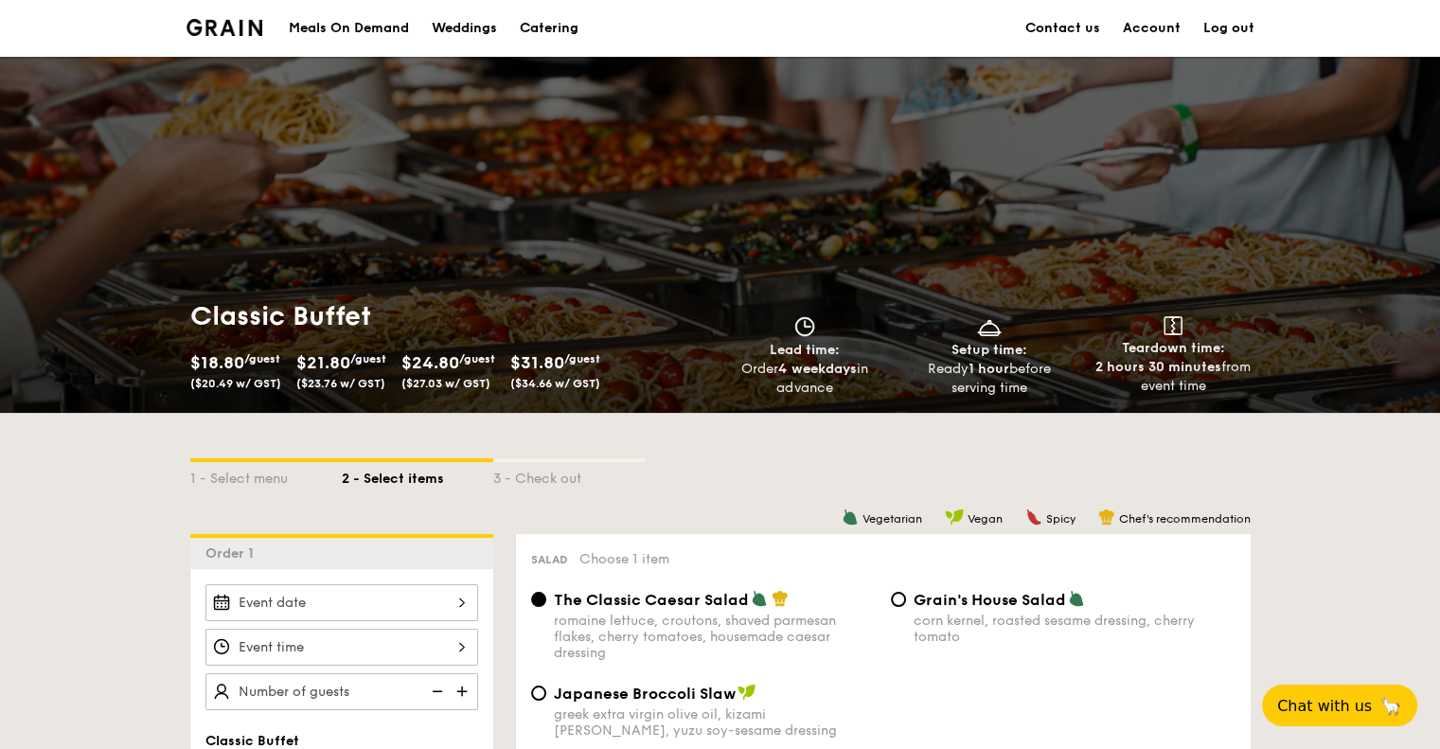
click at [736, 451] on div "1 - Select menu 2 - Select items 3 - Check out" at bounding box center [720, 473] width 1060 height 121
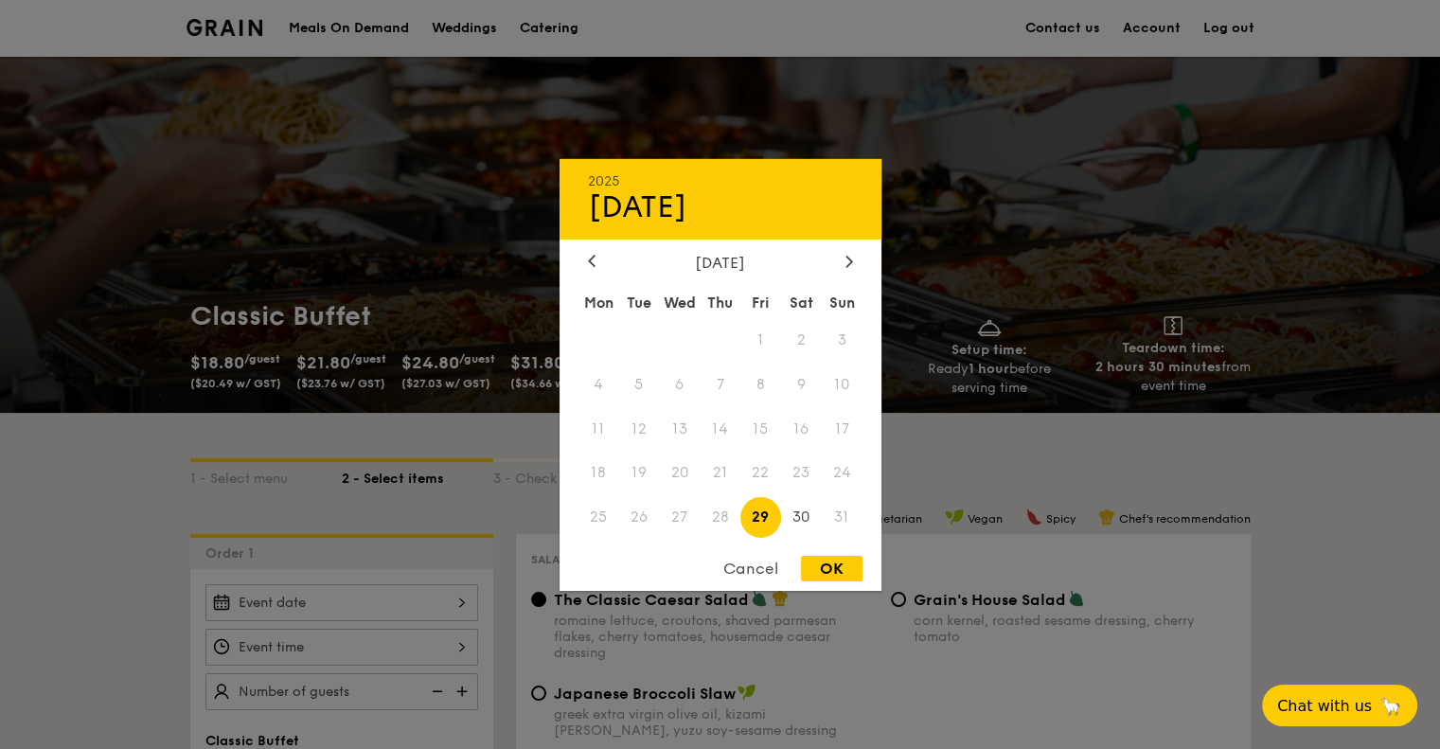
click at [443, 592] on div "2025 Aug 29 August 2025 Mon Tue Wed Thu Fri Sat Sun 1 2 3 4 5 6 7 8 9 10 11 12 …" at bounding box center [341, 602] width 273 height 37
click at [840, 257] on div at bounding box center [848, 262] width 17 height 18
click at [840, 416] on span "21" at bounding box center [842, 428] width 41 height 41
click at [745, 563] on div "Cancel" at bounding box center [750, 569] width 93 height 26
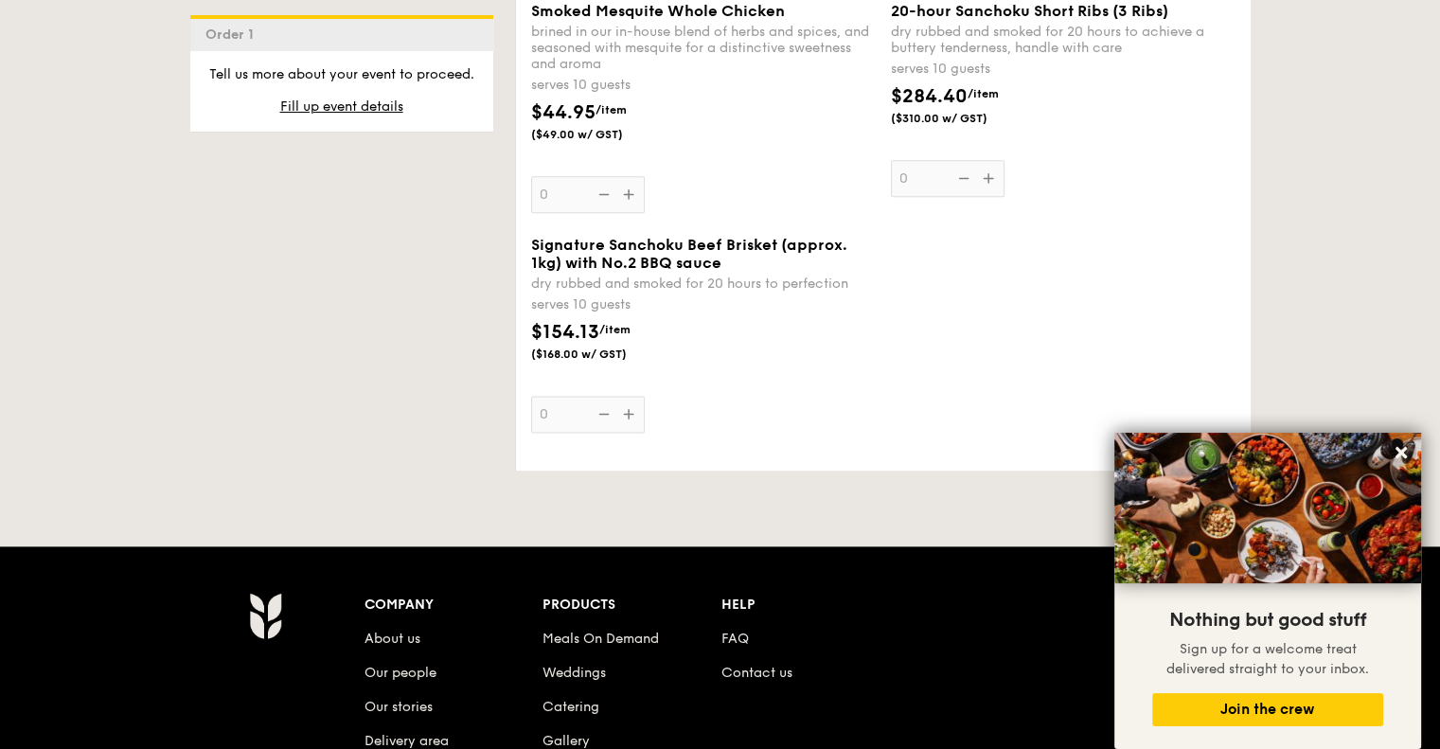
scroll to position [2432, 0]
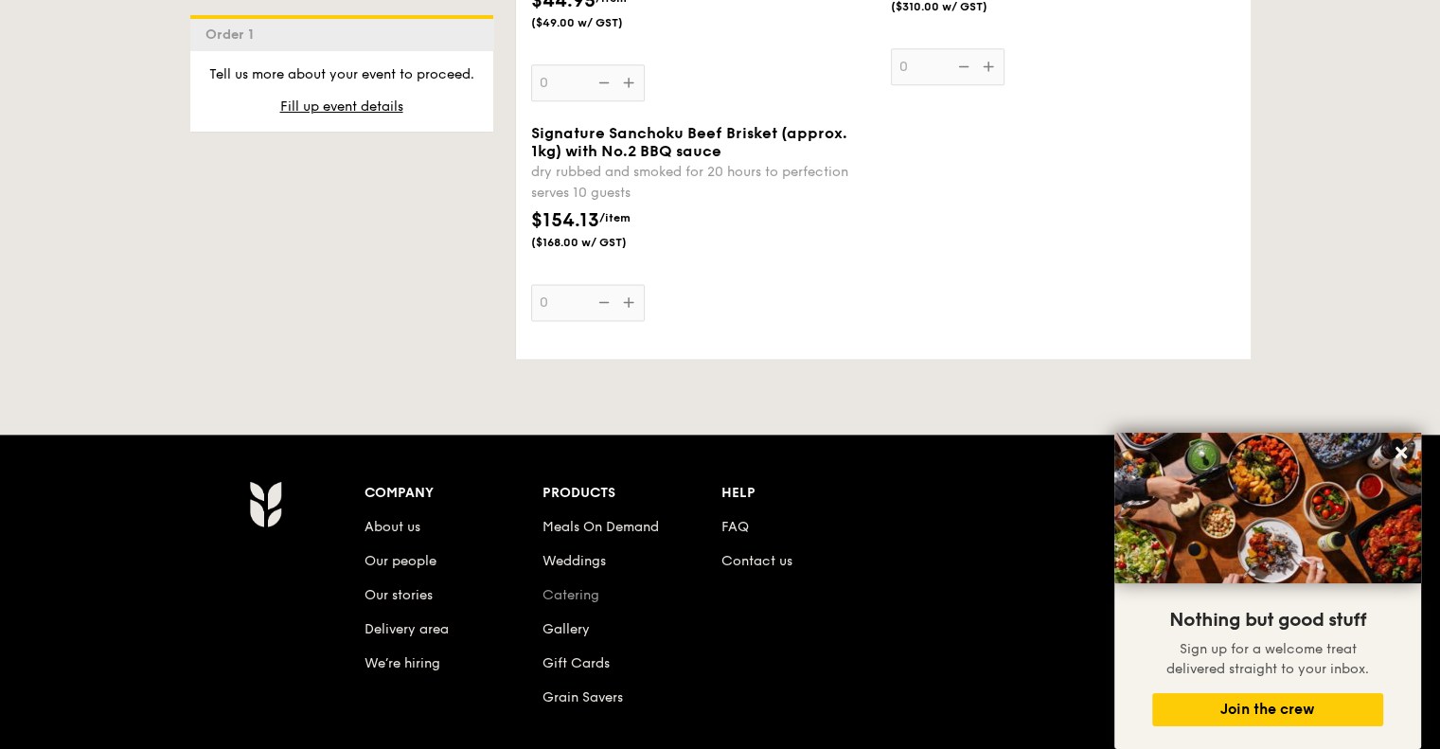
click at [570, 599] on link "Catering" at bounding box center [570, 595] width 57 height 16
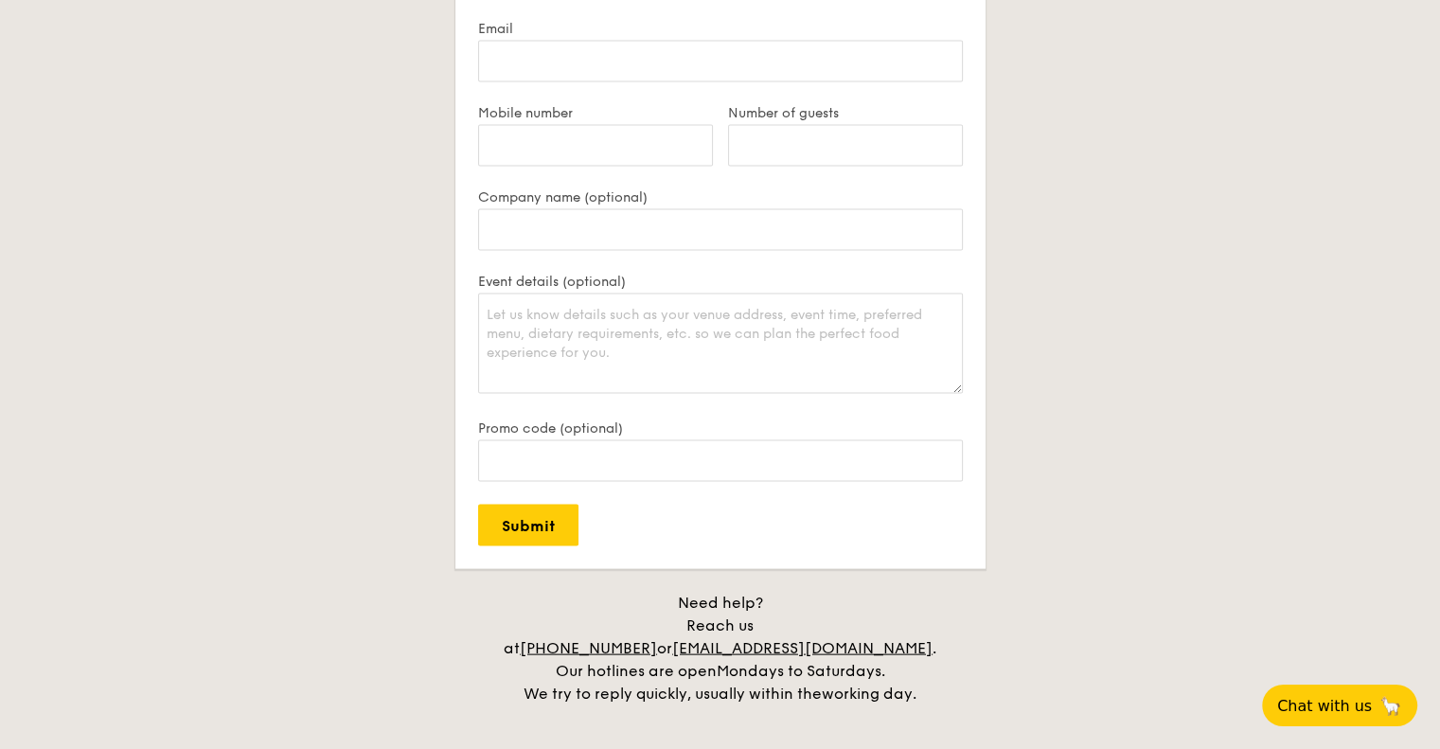
scroll to position [4132, 0]
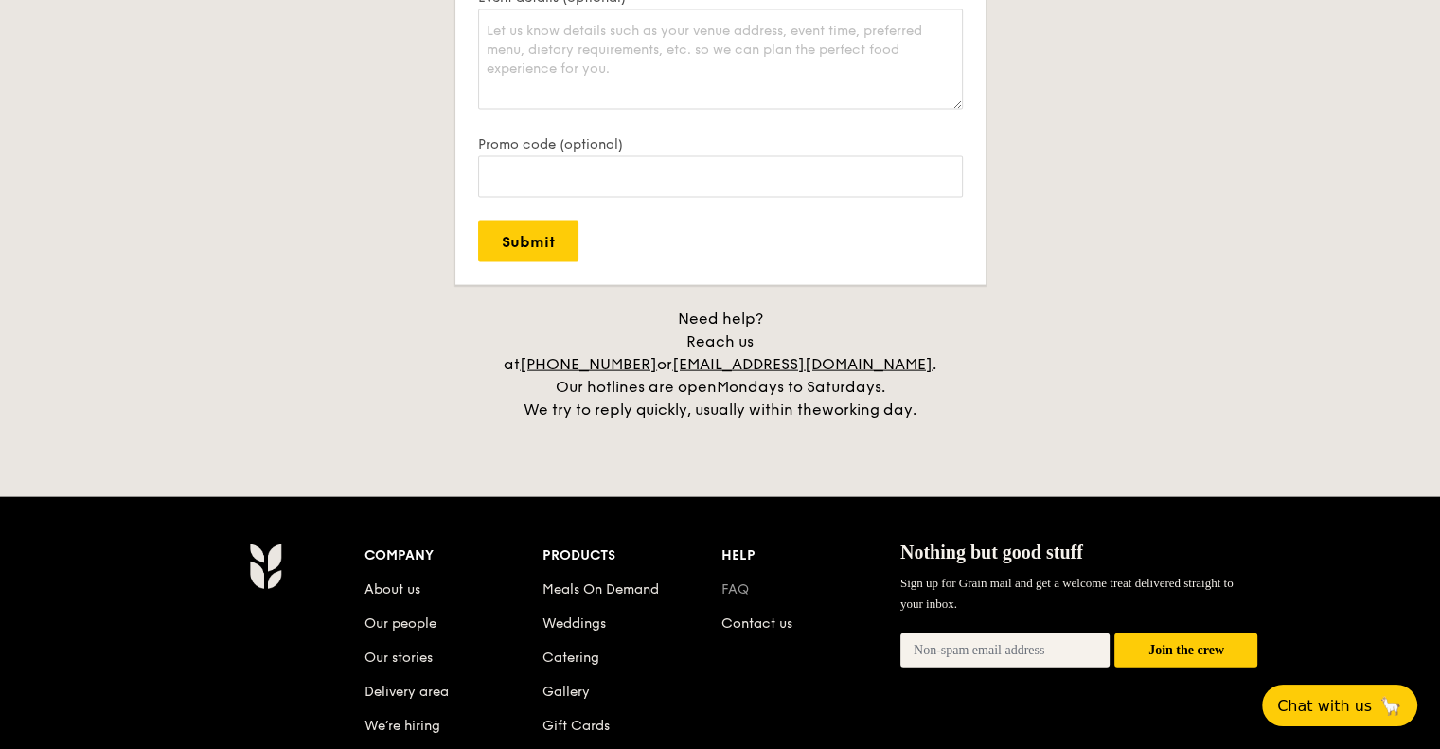
click at [738, 581] on link "FAQ" at bounding box center [734, 589] width 27 height 16
